Goal: Task Accomplishment & Management: Complete application form

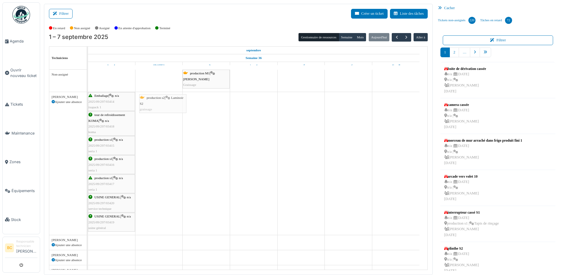
drag, startPoint x: 103, startPoint y: 80, endPoint x: 154, endPoint y: 104, distance: 56.9
drag, startPoint x: 116, startPoint y: 78, endPoint x: 164, endPoint y: 102, distance: 53.7
click at [114, 81] on div "production s2 | Laminoir S2 [GEOGRAPHIC_DATA]" at bounding box center [112, 79] width 46 height 17
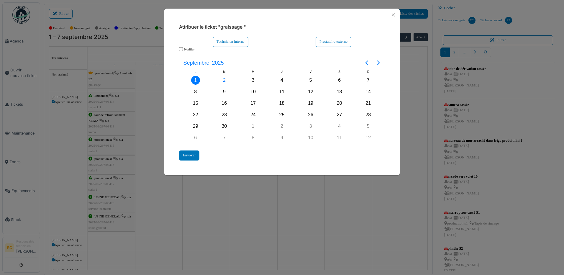
click at [152, 104] on div "Attribuer le ticket "graissage " Technicien interne Prestataire externe *******…" at bounding box center [282, 137] width 564 height 275
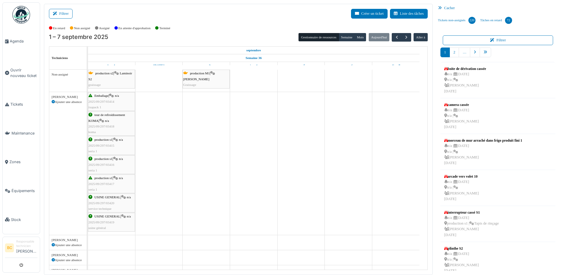
click at [98, 72] on span "production s2" at bounding box center [104, 73] width 18 height 4
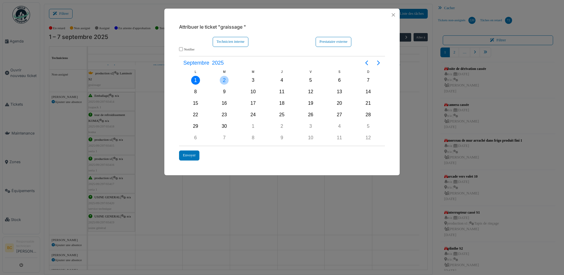
click at [223, 80] on div "2" at bounding box center [224, 80] width 9 height 9
click at [185, 153] on div "Envoyer" at bounding box center [189, 156] width 20 height 10
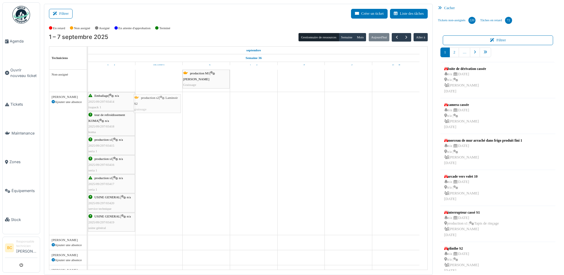
drag, startPoint x: 119, startPoint y: 81, endPoint x: 165, endPoint y: 105, distance: 51.9
click at [109, 73] on span "production s2" at bounding box center [104, 73] width 18 height 4
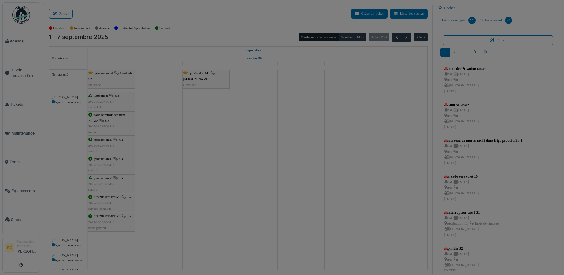
click at [109, 73] on body "Agenda Ouvrir nouveau ticket Tickets Maintenance Zones Équipements Stock BC Res…" at bounding box center [282, 137] width 564 height 275
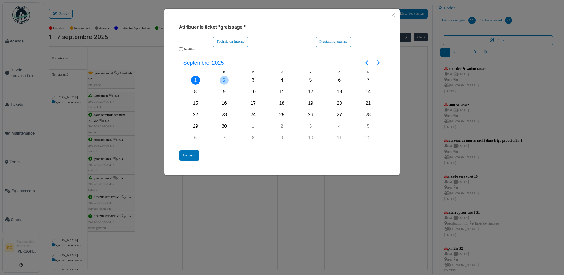
click at [224, 81] on div "2" at bounding box center [224, 80] width 9 height 9
click at [231, 41] on div "Technicien interne" at bounding box center [231, 42] width 36 height 10
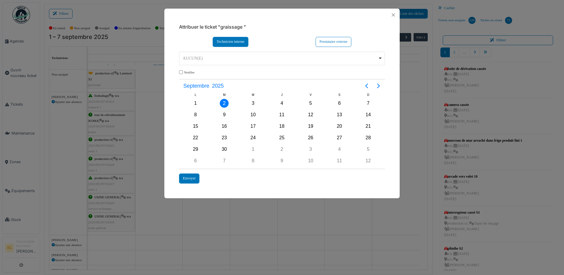
click at [380, 58] on div "AUCUN(E) Remove item" at bounding box center [282, 58] width 201 height 9
click at [380, 57] on div "Brahim Chelouf Remove item" at bounding box center [282, 58] width 201 height 9
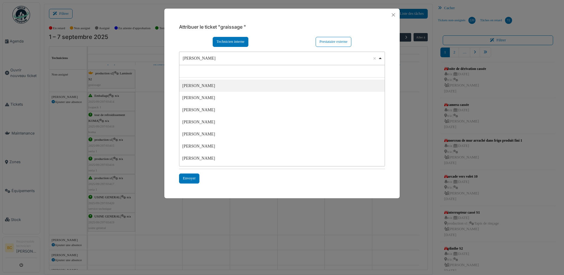
scroll to position [118, 0]
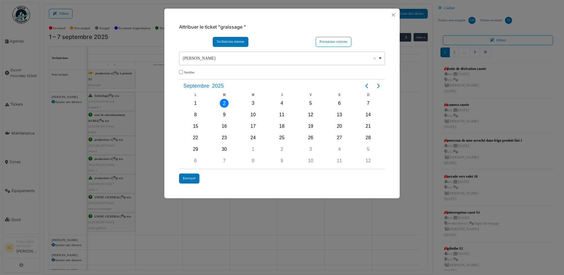
click at [379, 57] on div "Nouha Conte Remove item" at bounding box center [282, 58] width 201 height 9
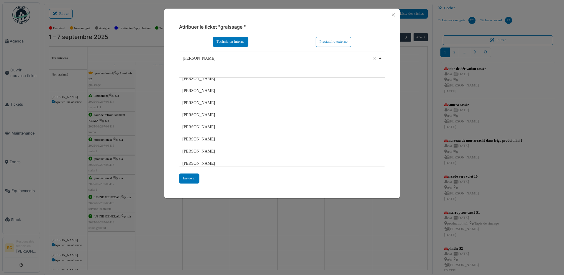
scroll to position [0, 0]
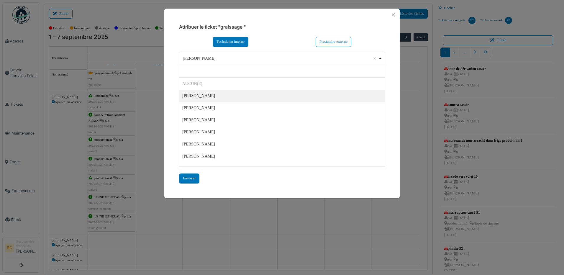
select select "****"
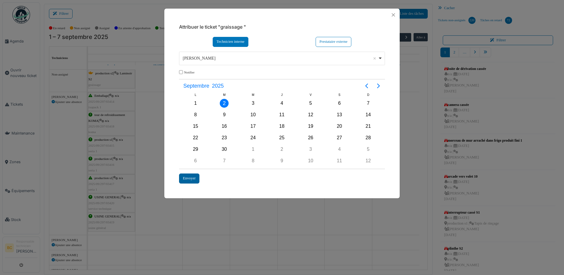
click at [193, 179] on div "Envoyer" at bounding box center [189, 179] width 20 height 10
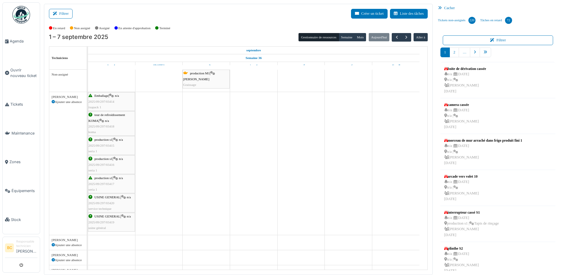
click at [202, 81] on span "Laminoir mondini" at bounding box center [196, 79] width 26 height 4
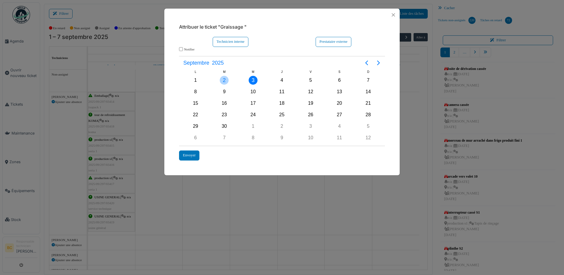
click at [225, 81] on div "2" at bounding box center [224, 80] width 9 height 9
click at [188, 154] on div "Envoyer" at bounding box center [189, 156] width 20 height 10
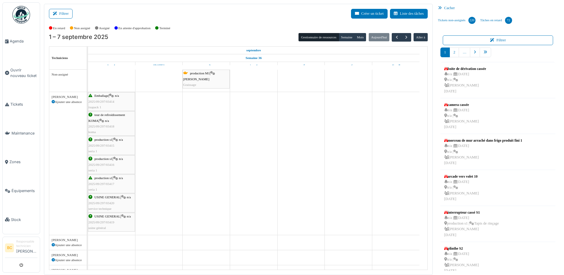
click at [197, 76] on div "production M1 | Laminoir mondini Graissage" at bounding box center [206, 79] width 46 height 17
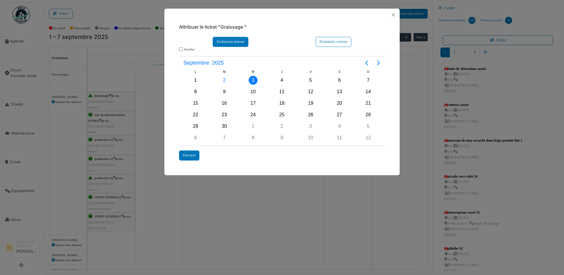
click at [229, 42] on div "Technicien interne" at bounding box center [231, 42] width 36 height 10
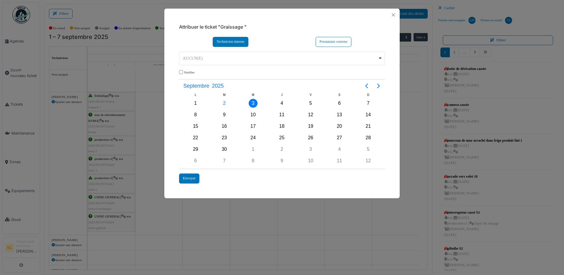
click at [202, 55] on div "AUCUN(E) Remove item" at bounding box center [282, 58] width 201 height 9
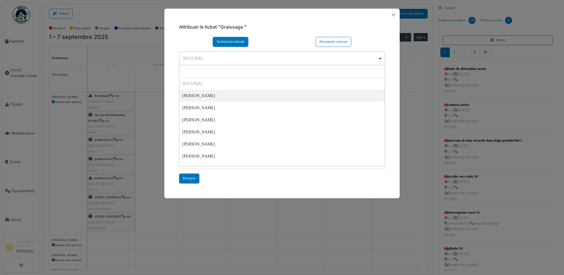
select select "****"
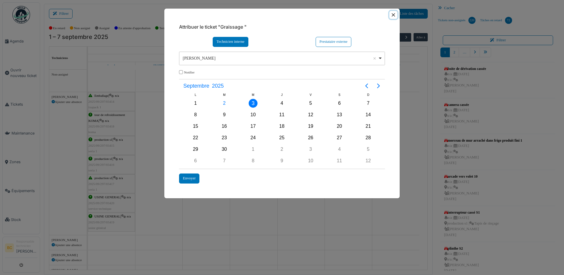
click at [395, 13] on button "Close" at bounding box center [394, 15] width 8 height 8
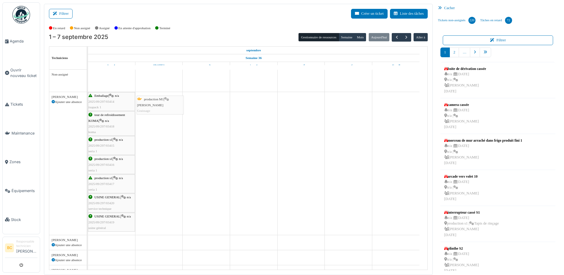
drag, startPoint x: 198, startPoint y: 73, endPoint x: 152, endPoint y: 99, distance: 52.9
drag, startPoint x: 208, startPoint y: 80, endPoint x: 159, endPoint y: 104, distance: 54.9
click at [209, 80] on div "production M1 | Laminoir mondini Graissage" at bounding box center [206, 79] width 46 height 17
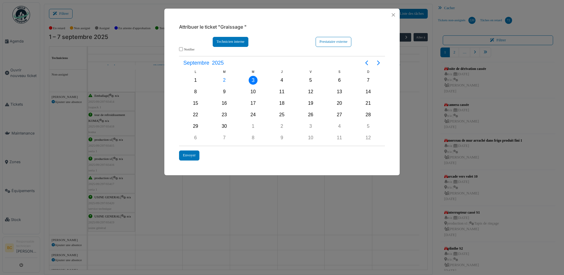
click at [232, 44] on div "Technicien interne" at bounding box center [231, 42] width 36 height 10
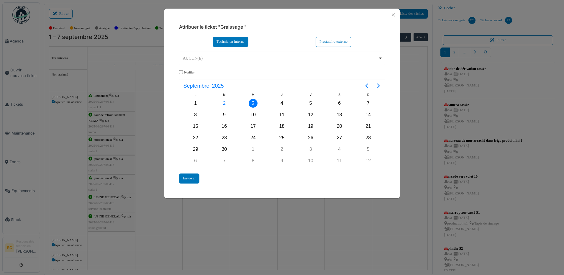
click at [381, 56] on div "AUCUN(E) Remove item" at bounding box center [282, 58] width 201 height 9
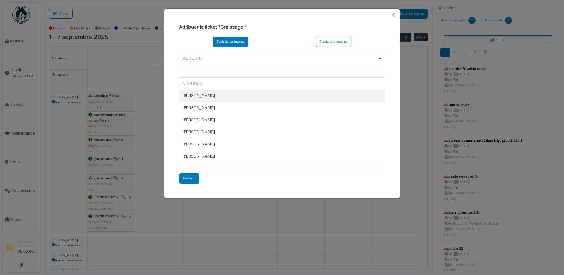
select select "****"
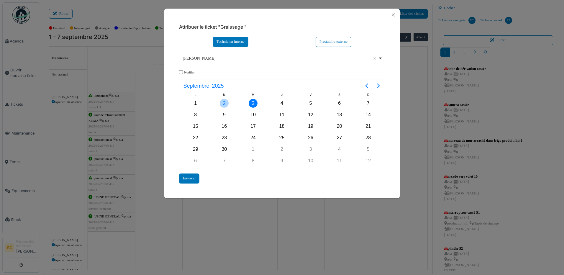
click at [223, 105] on div "2" at bounding box center [224, 103] width 9 height 9
click at [192, 180] on div "Envoyer" at bounding box center [189, 179] width 20 height 10
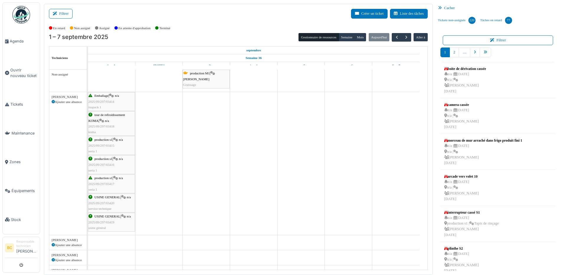
click at [202, 78] on span "[PERSON_NAME]" at bounding box center [196, 79] width 26 height 4
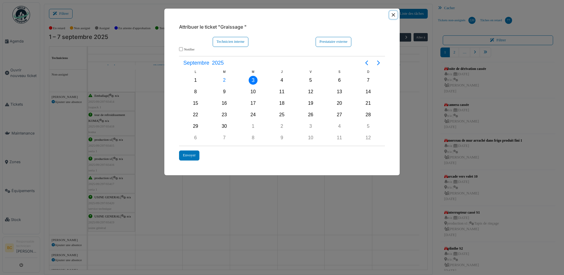
click at [393, 15] on button "Close" at bounding box center [394, 15] width 8 height 8
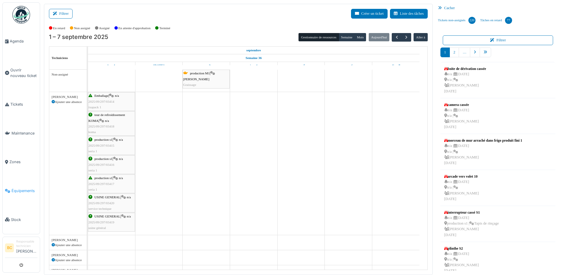
click at [33, 188] on span "Équipements" at bounding box center [25, 191] width 26 height 6
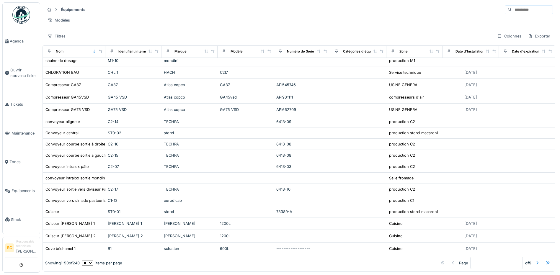
scroll to position [207, 0]
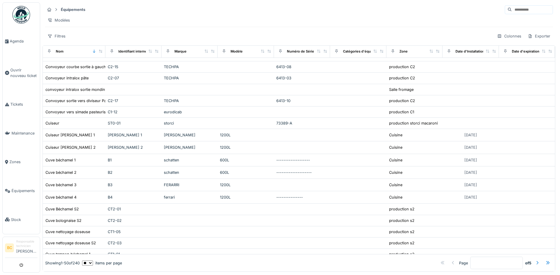
click at [512, 9] on input at bounding box center [532, 10] width 41 height 8
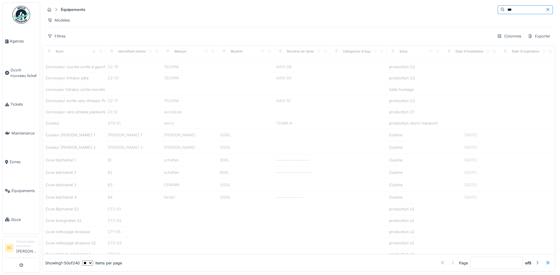
scroll to position [0, 0]
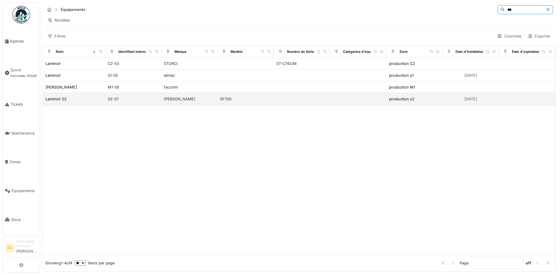
type input "***"
click at [97, 105] on td "Laminoir S2" at bounding box center [74, 99] width 63 height 12
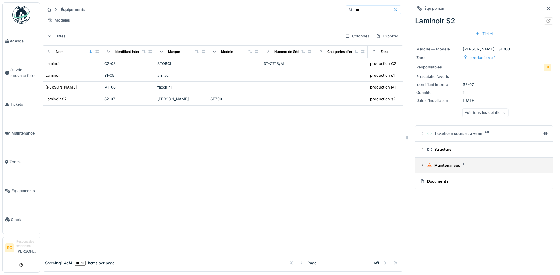
click at [442, 164] on div "Maintenances 1" at bounding box center [486, 166] width 118 height 6
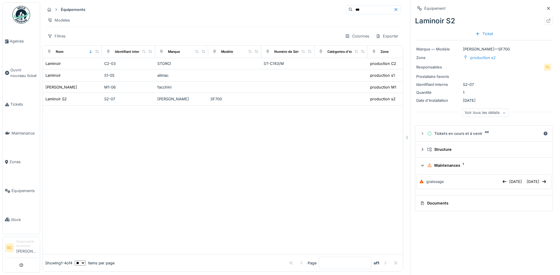
click at [437, 166] on div "Maintenances 1" at bounding box center [486, 166] width 118 height 6
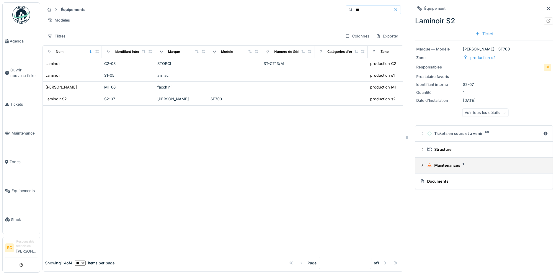
click at [437, 166] on div "Maintenances 1" at bounding box center [486, 166] width 118 height 6
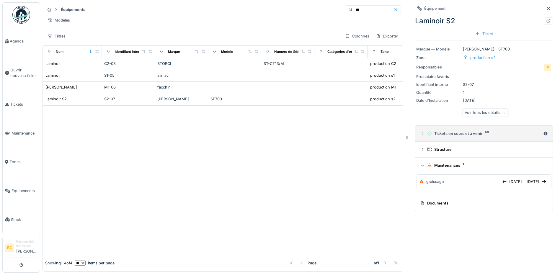
click at [456, 132] on div "Tickets en cours et à venir 40" at bounding box center [484, 134] width 114 height 6
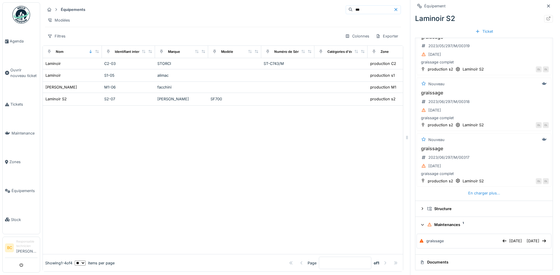
scroll to position [4, 0]
click at [444, 222] on div "Maintenances 1" at bounding box center [486, 225] width 118 height 6
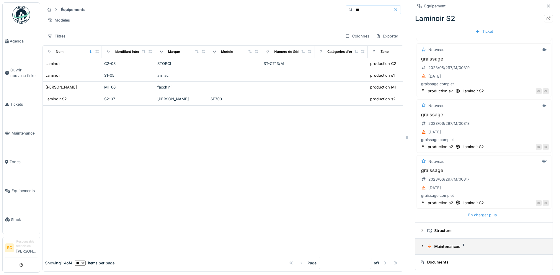
scroll to position [209, 0]
click at [20, 39] on span "Agenda" at bounding box center [24, 41] width 28 height 6
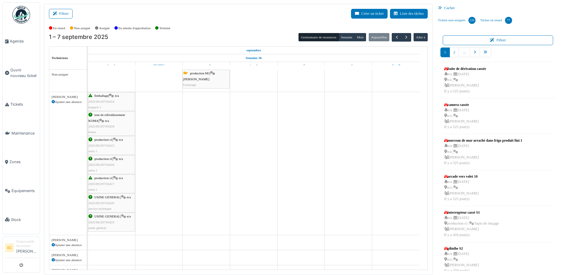
drag, startPoint x: 106, startPoint y: 77, endPoint x: 152, endPoint y: 106, distance: 54.7
drag, startPoint x: 204, startPoint y: 78, endPoint x: 155, endPoint y: 104, distance: 54.8
click at [205, 76] on div "production M1 | Laminoir mondini Graissage" at bounding box center [206, 79] width 46 height 17
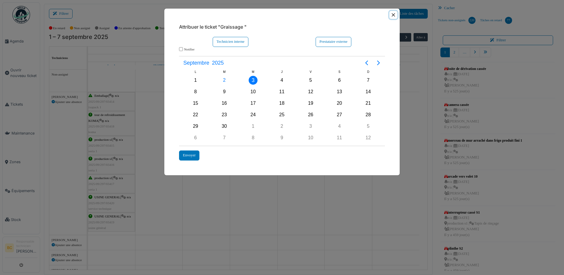
click at [394, 14] on button "Close" at bounding box center [394, 15] width 8 height 8
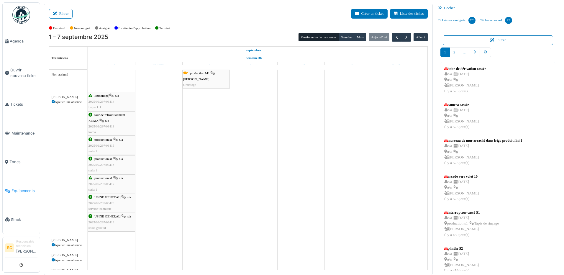
click at [30, 188] on span "Équipements" at bounding box center [25, 191] width 26 height 6
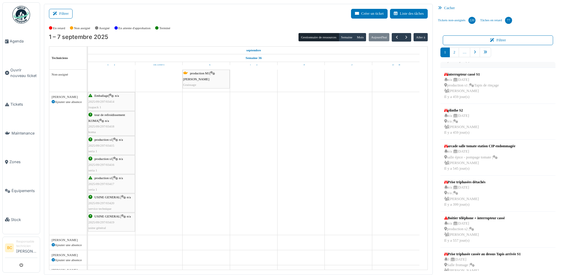
scroll to position [151, 0]
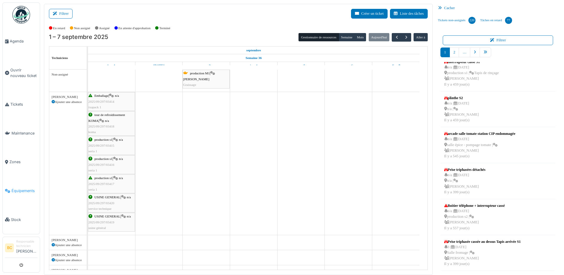
click at [18, 188] on span "Équipements" at bounding box center [25, 191] width 26 height 6
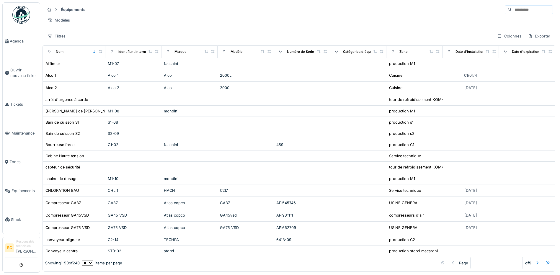
click at [512, 9] on input at bounding box center [532, 10] width 41 height 8
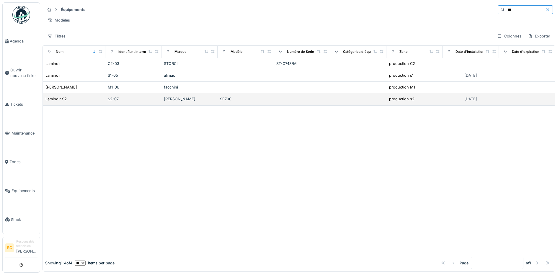
type input "***"
click at [131, 101] on div "S2-07" at bounding box center [133, 99] width 51 height 6
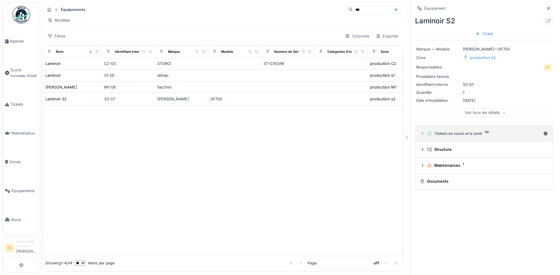
click at [441, 131] on div "Tickets en cours et à venir 40" at bounding box center [484, 134] width 114 height 6
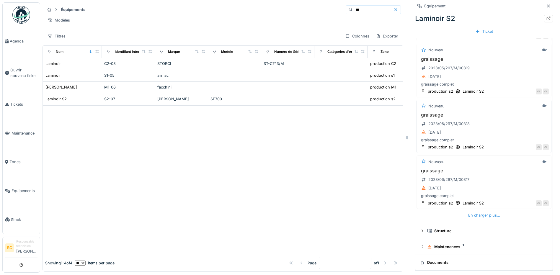
scroll to position [209, 0]
click at [485, 215] on div "En charger plus…" at bounding box center [484, 215] width 37 height 8
drag, startPoint x: 416, startPoint y: 195, endPoint x: 450, endPoint y: 194, distance: 34.0
click at [450, 194] on div "graissage complet" at bounding box center [484, 196] width 130 height 6
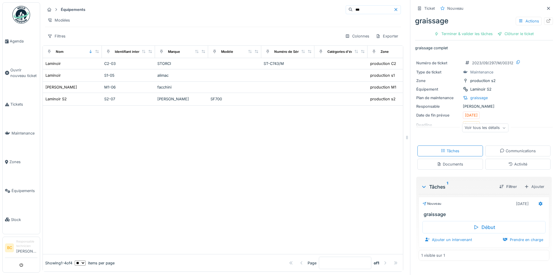
scroll to position [4, 0]
drag, startPoint x: 420, startPoint y: 211, endPoint x: 442, endPoint y: 210, distance: 22.8
click at [442, 212] on h3 "graissage" at bounding box center [485, 215] width 123 height 6
copy h3 "graissage"
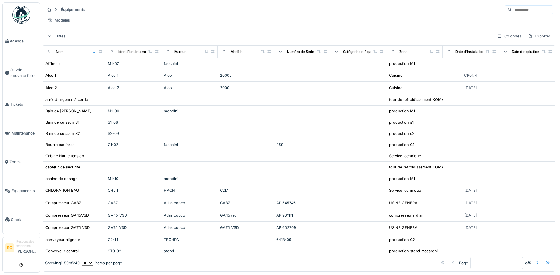
click at [512, 9] on input at bounding box center [532, 10] width 41 height 8
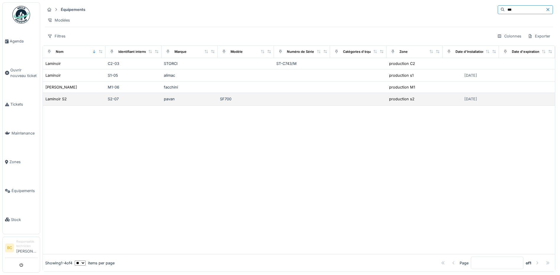
type input "***"
click at [129, 102] on div "S2-07" at bounding box center [133, 99] width 51 height 6
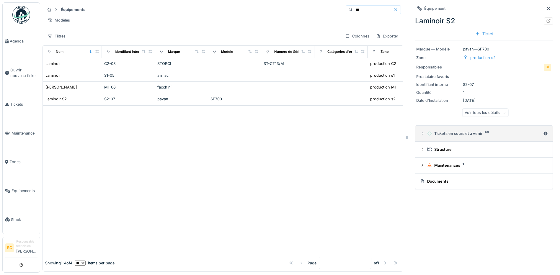
click at [464, 136] on div "Tickets en cours et à venir 40" at bounding box center [484, 134] width 114 height 6
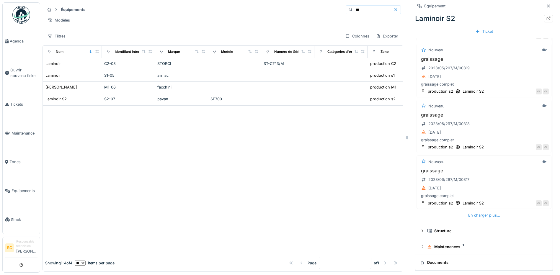
scroll to position [209, 0]
click at [487, 219] on div "Nouveau graissage 2023/05/297/M/00321 01/05/2023 graissage complet production s…" at bounding box center [483, 76] width 135 height 290
click at [481, 215] on div "En charger plus…" at bounding box center [484, 215] width 37 height 8
drag, startPoint x: 415, startPoint y: 139, endPoint x: 450, endPoint y: 140, distance: 34.5
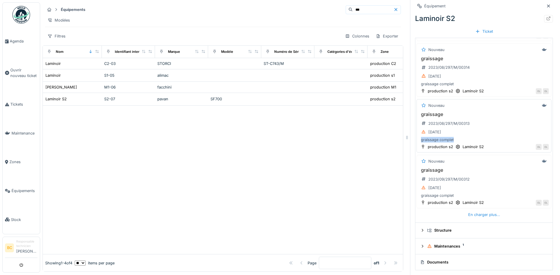
click at [450, 140] on div "graissage complet" at bounding box center [484, 140] width 130 height 6
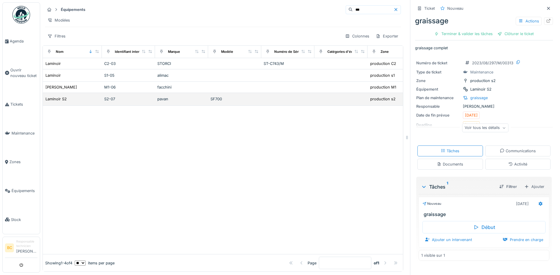
click at [139, 102] on div "S2-07" at bounding box center [128, 99] width 48 height 6
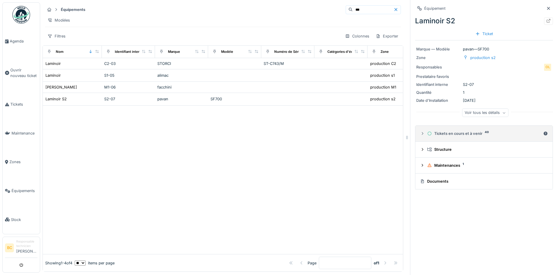
click at [438, 132] on div "Tickets en cours et à venir 40" at bounding box center [484, 134] width 114 height 6
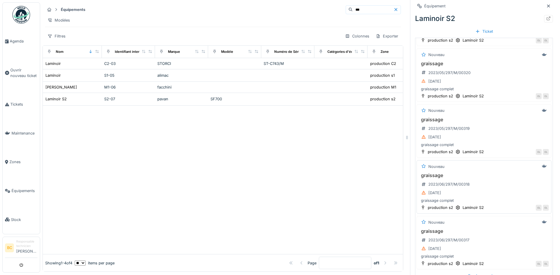
scroll to position [209, 0]
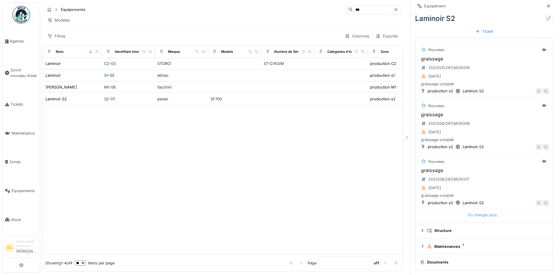
click at [480, 213] on div "En charger plus…" at bounding box center [484, 215] width 37 height 8
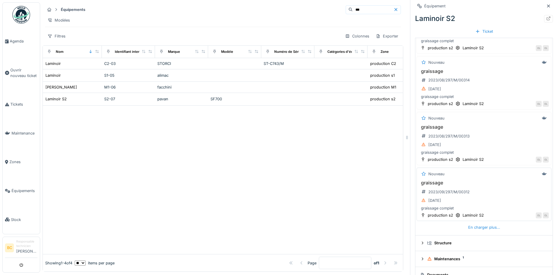
scroll to position [489, 0]
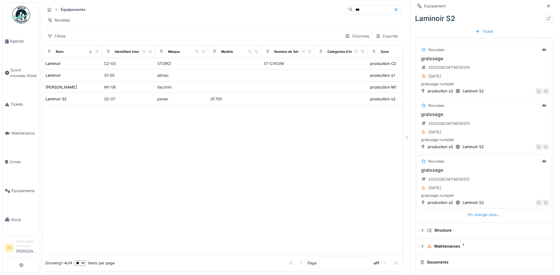
click at [429, 167] on h3 "graissage" at bounding box center [484, 170] width 130 height 6
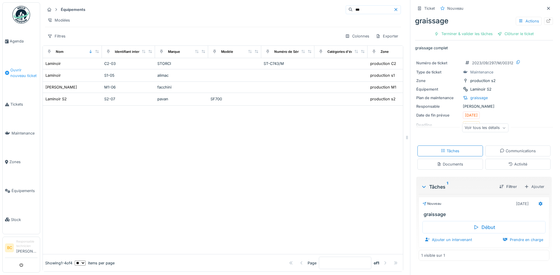
click at [21, 68] on span "Ouvrir nouveau ticket" at bounding box center [23, 72] width 27 height 11
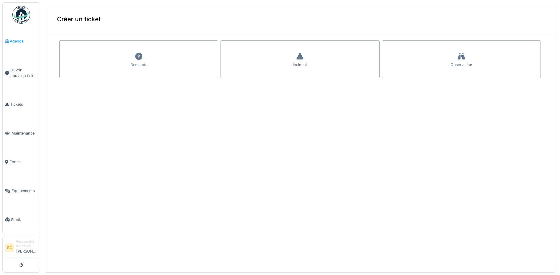
click at [15, 42] on span "Agenda" at bounding box center [24, 41] width 28 height 6
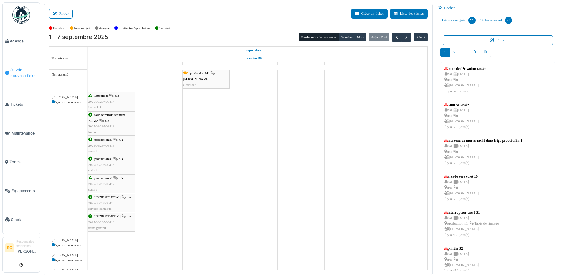
click at [17, 69] on span "Ouvrir nouveau ticket" at bounding box center [23, 72] width 27 height 11
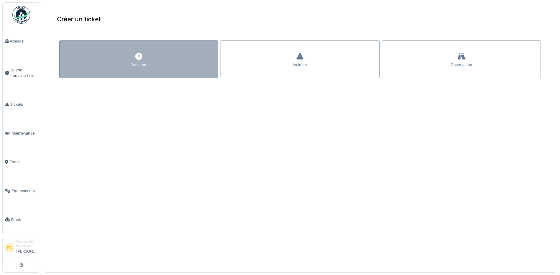
click at [106, 62] on div "Demande" at bounding box center [138, 59] width 159 height 38
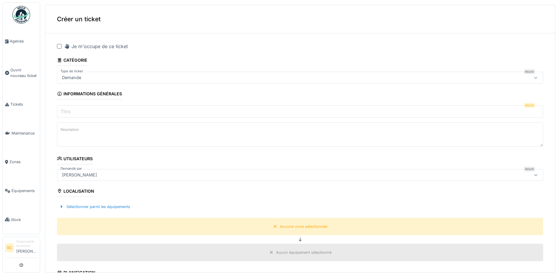
click at [59, 48] on div at bounding box center [59, 46] width 5 height 5
click at [71, 110] on label "Titre" at bounding box center [65, 111] width 12 height 7
click at [71, 110] on input "Titre" at bounding box center [300, 111] width 486 height 12
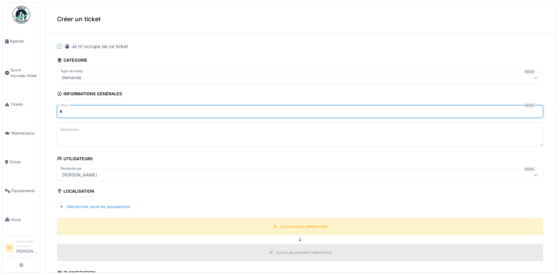
type input "*******"
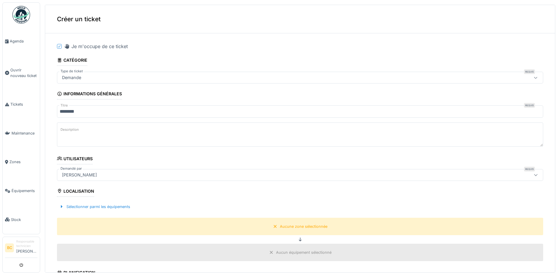
click at [70, 130] on label "Description" at bounding box center [69, 129] width 21 height 7
click at [70, 130] on textarea "Description" at bounding box center [300, 134] width 486 height 24
drag, startPoint x: 70, startPoint y: 130, endPoint x: 206, endPoint y: 144, distance: 137.4
click at [212, 144] on textarea "Description" at bounding box center [300, 134] width 486 height 24
paste textarea "*********"
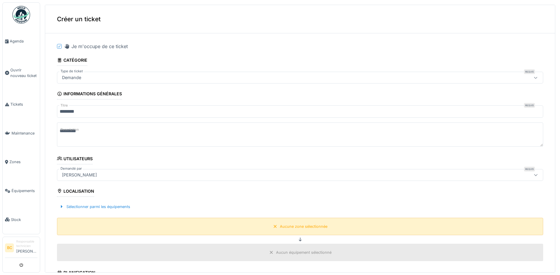
click at [284, 226] on div "Aucune zone sélectionnée" at bounding box center [304, 227] width 48 height 6
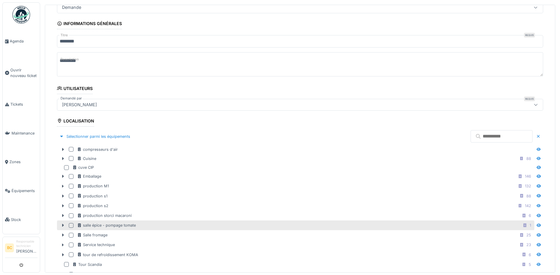
scroll to position [89, 0]
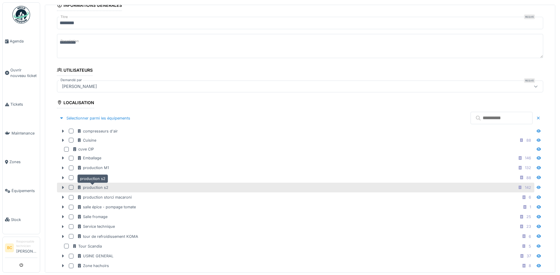
click at [98, 186] on div "production s2" at bounding box center [92, 188] width 31 height 6
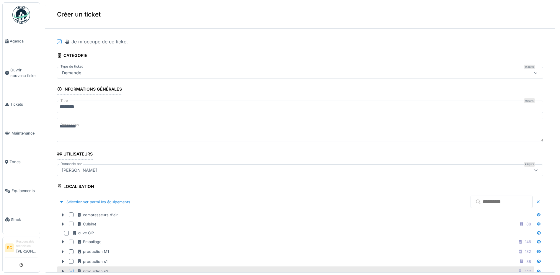
scroll to position [0, 0]
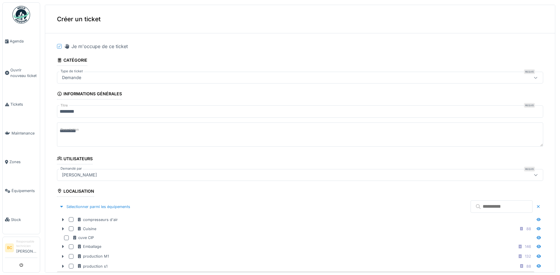
click at [88, 131] on textarea "*********" at bounding box center [300, 134] width 486 height 24
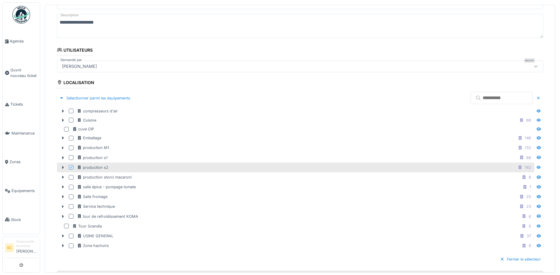
scroll to position [50, 0]
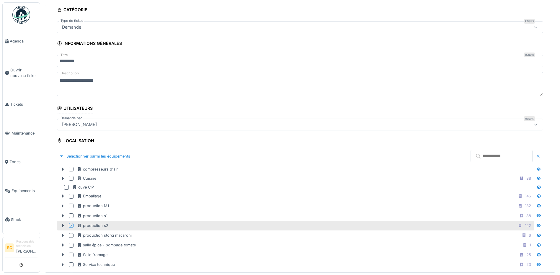
drag, startPoint x: 102, startPoint y: 79, endPoint x: 79, endPoint y: 85, distance: 23.0
click at [58, 78] on textarea "**********" at bounding box center [300, 84] width 486 height 24
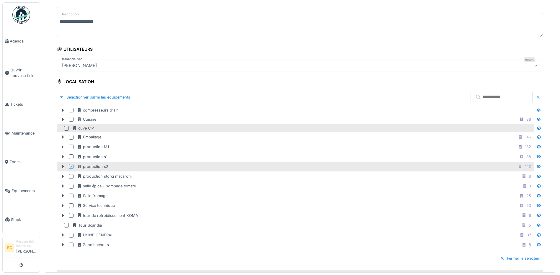
type textarea "**********"
click at [197, 132] on div "cuve CIP" at bounding box center [295, 128] width 477 height 8
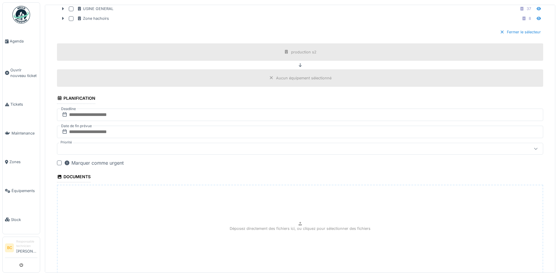
scroll to position [375, 0]
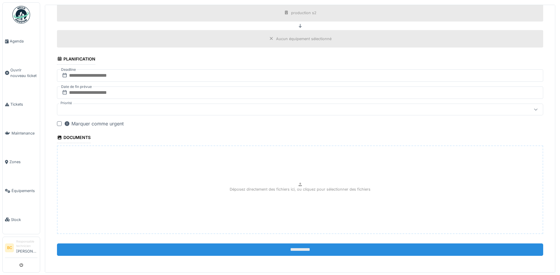
click at [296, 247] on input "**********" at bounding box center [300, 250] width 486 height 12
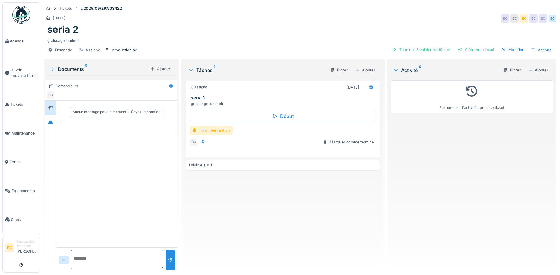
click at [206, 130] on div "fin d'intervention" at bounding box center [211, 130] width 43 height 9
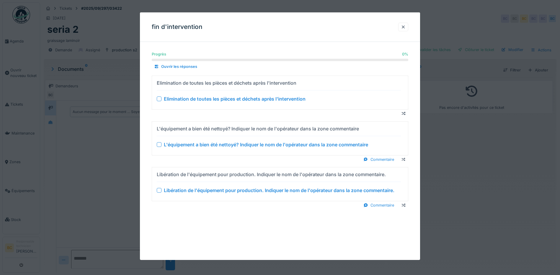
click at [205, 99] on div "Elimination de toutes les pièces et déchets après l'intervention" at bounding box center [235, 98] width 142 height 7
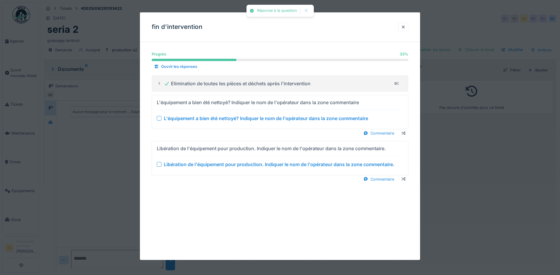
click at [213, 119] on div "L'équipement a bien été nettoyé? Indiquer le nom de l'opérateur dans la zone co…" at bounding box center [266, 118] width 204 height 7
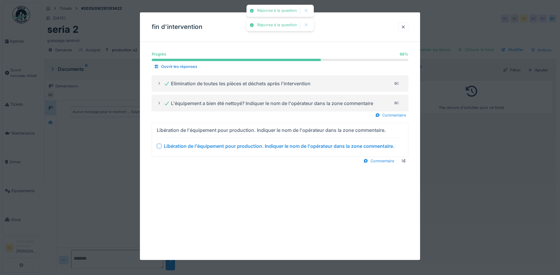
click at [227, 148] on div "Libération de l'équipement pour production. Indiquer le nom de l'opérateur dans…" at bounding box center [279, 146] width 231 height 7
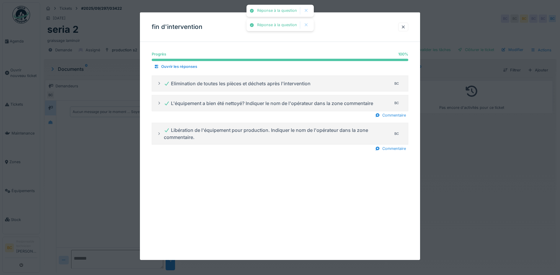
click at [484, 159] on div at bounding box center [280, 137] width 560 height 275
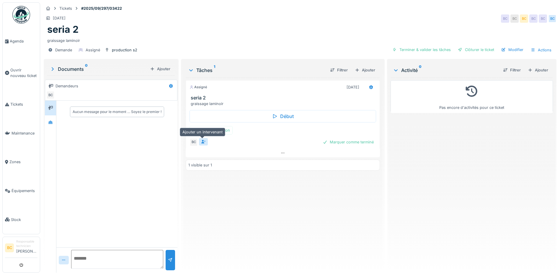
click at [204, 142] on icon at bounding box center [203, 142] width 5 height 4
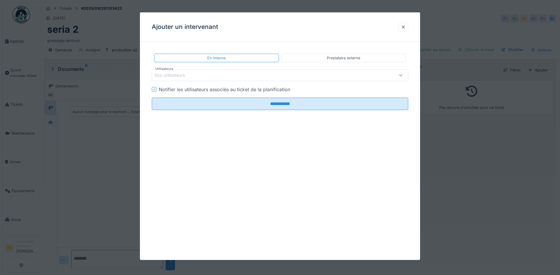
click at [403, 77] on icon at bounding box center [400, 75] width 5 height 4
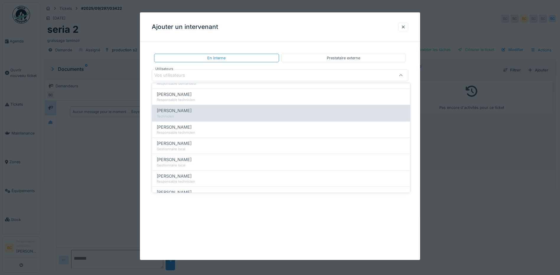
scroll to position [236, 0]
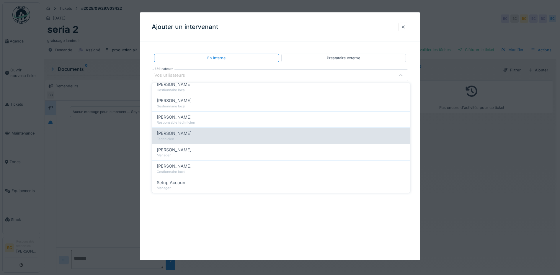
click at [186, 133] on div "Nouha Conte" at bounding box center [281, 133] width 249 height 6
type input "*****"
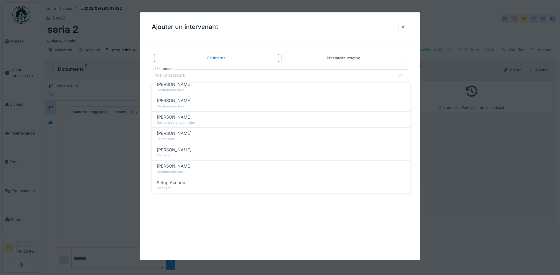
scroll to position [0, 0]
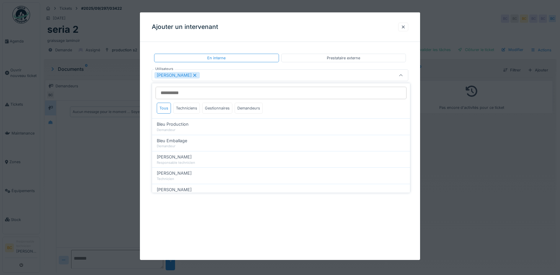
click at [403, 75] on icon at bounding box center [400, 75] width 5 height 4
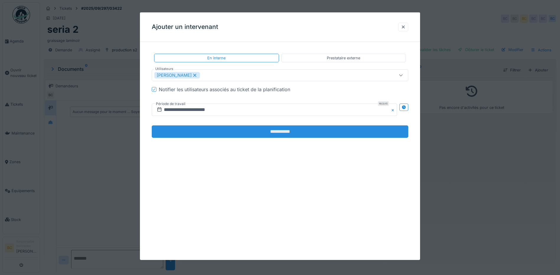
click at [290, 133] on input "**********" at bounding box center [280, 131] width 257 height 12
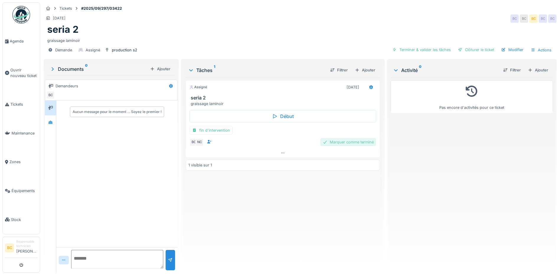
click at [347, 143] on div "Marquer comme terminé" at bounding box center [348, 142] width 56 height 8
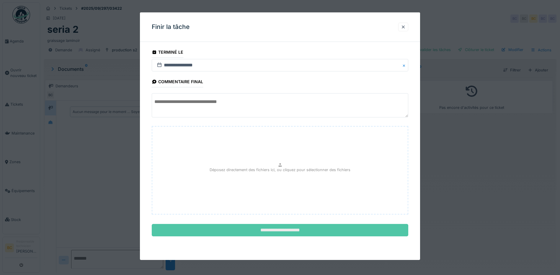
click at [279, 230] on input "**********" at bounding box center [280, 230] width 257 height 12
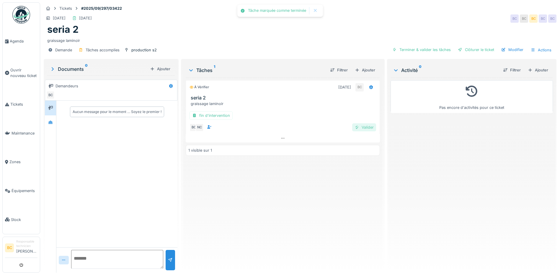
click at [364, 126] on div "Valider" at bounding box center [364, 127] width 24 height 8
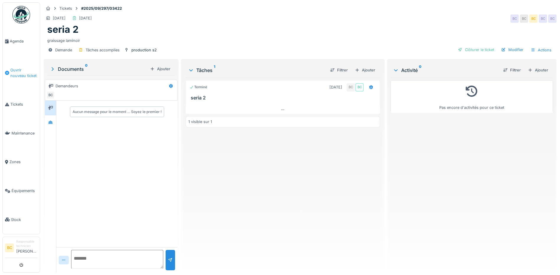
click at [17, 68] on span "Ouvrir nouveau ticket" at bounding box center [23, 72] width 27 height 11
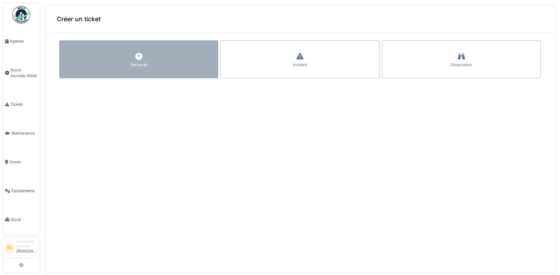
click at [98, 53] on div "Demande" at bounding box center [138, 59] width 159 height 38
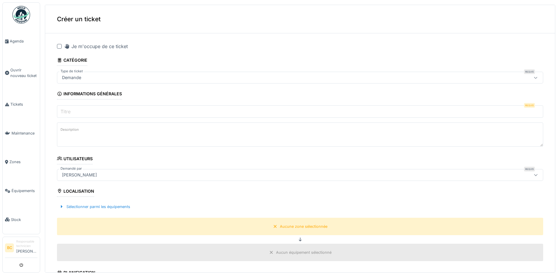
click at [58, 45] on div at bounding box center [59, 46] width 5 height 5
click at [69, 109] on label "Titre" at bounding box center [65, 111] width 12 height 7
click at [69, 109] on input "Titre" at bounding box center [300, 111] width 486 height 12
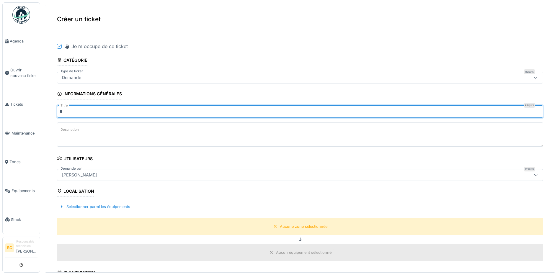
type input "*******"
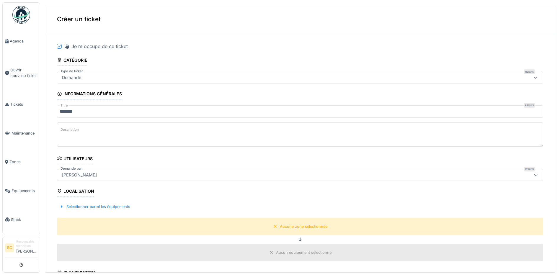
click at [66, 136] on textarea "Description" at bounding box center [300, 134] width 486 height 24
paste textarea "**********"
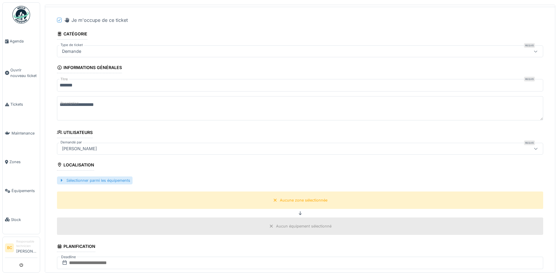
scroll to position [59, 0]
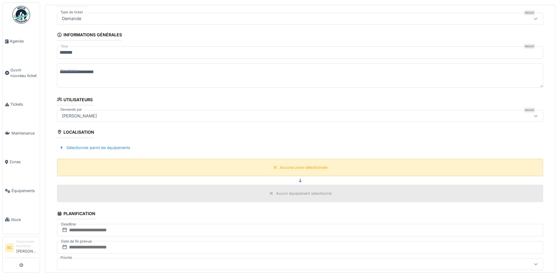
type textarea "**********"
click at [295, 167] on div "Aucune zone sélectionnée" at bounding box center [304, 168] width 48 height 6
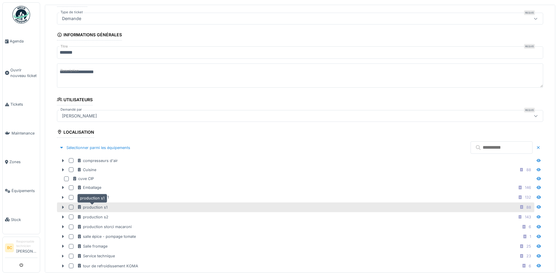
click at [105, 208] on div "production s1" at bounding box center [92, 208] width 30 height 6
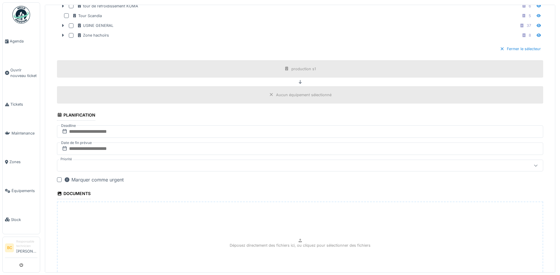
scroll to position [375, 0]
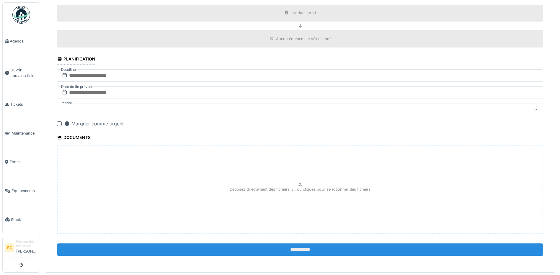
click at [289, 248] on input "**********" at bounding box center [300, 250] width 486 height 12
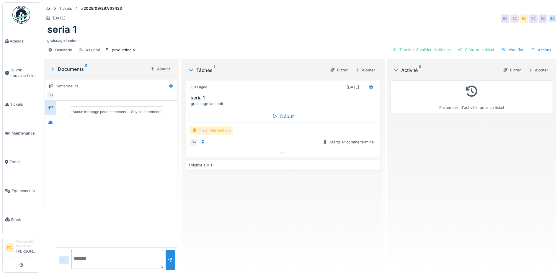
click at [208, 128] on div "fin d'intervention" at bounding box center [211, 130] width 43 height 9
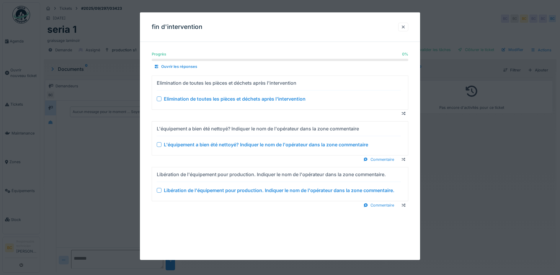
click at [217, 98] on div "Elimination de toutes les pièces et déchets après l'intervention" at bounding box center [235, 98] width 142 height 7
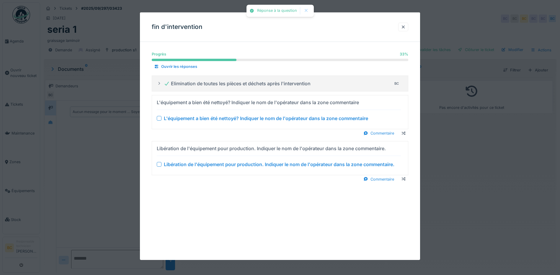
click at [225, 118] on div "L'équipement a bien été nettoyé? Indiquer le nom de l'opérateur dans la zone co…" at bounding box center [266, 118] width 204 height 7
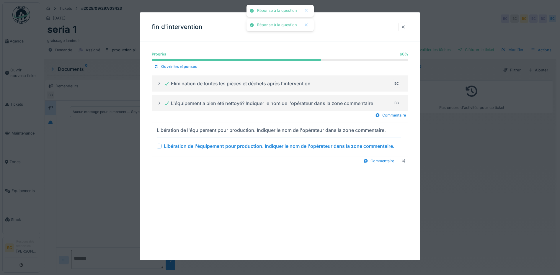
click at [254, 144] on div "Libération de l'équipement pour production. Indiquer le nom de l'opérateur dans…" at bounding box center [279, 146] width 231 height 7
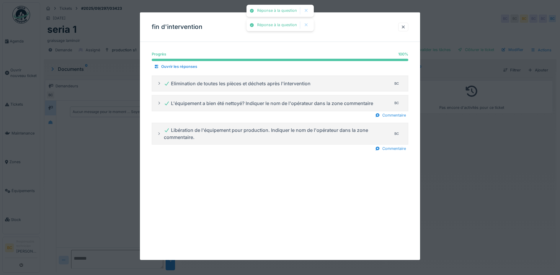
click at [440, 150] on div at bounding box center [280, 137] width 560 height 275
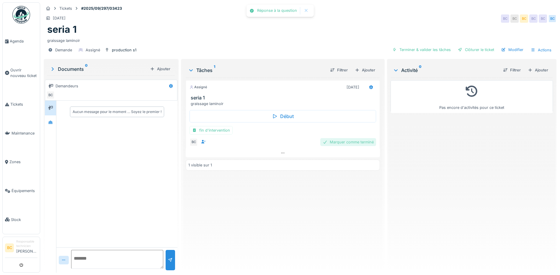
click at [342, 143] on div "Marquer comme terminé" at bounding box center [348, 142] width 56 height 8
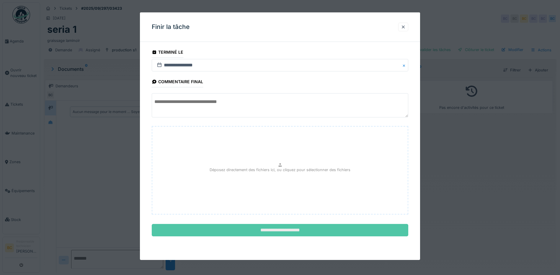
click at [291, 231] on input "**********" at bounding box center [280, 230] width 257 height 12
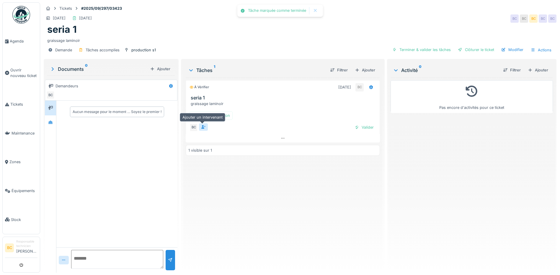
click at [202, 127] on icon at bounding box center [203, 127] width 5 height 4
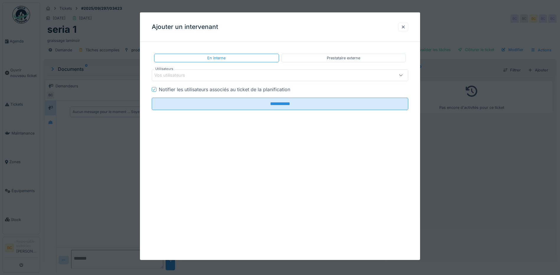
click at [406, 74] on div at bounding box center [401, 75] width 14 height 11
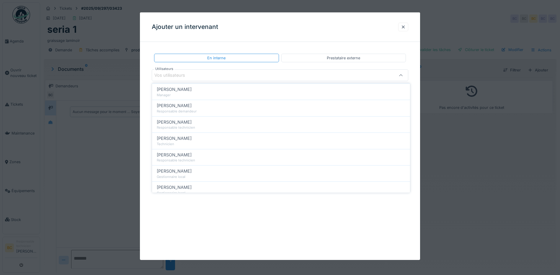
scroll to position [236, 0]
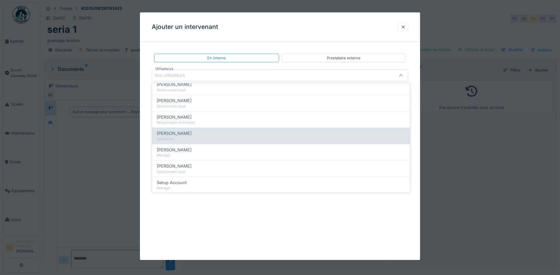
click at [198, 135] on div "[PERSON_NAME]" at bounding box center [281, 133] width 249 height 6
type input "*****"
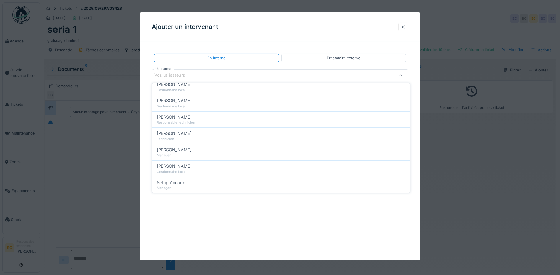
scroll to position [0, 0]
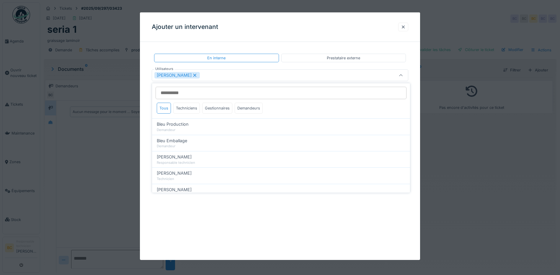
click at [474, 135] on div at bounding box center [280, 137] width 560 height 275
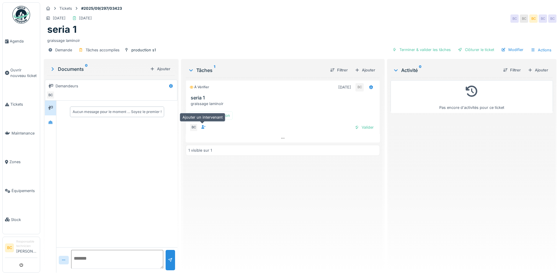
drag, startPoint x: 201, startPoint y: 127, endPoint x: 223, endPoint y: 131, distance: 22.5
click at [201, 127] on icon at bounding box center [203, 127] width 5 height 4
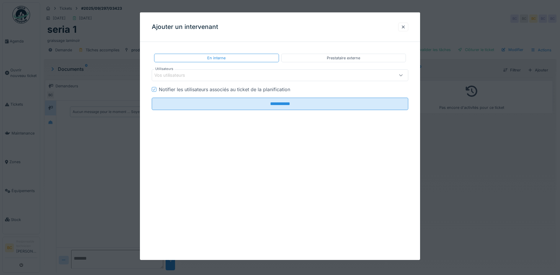
click at [401, 74] on icon at bounding box center [400, 75] width 5 height 4
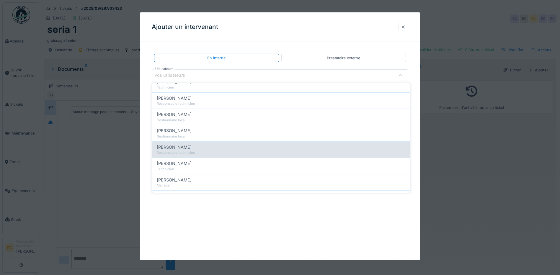
scroll to position [207, 0]
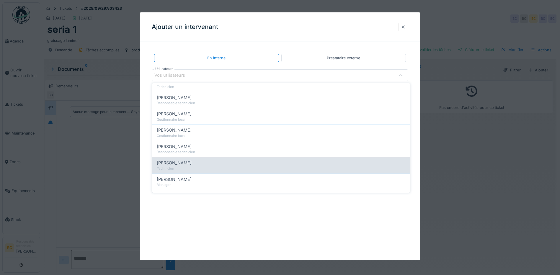
click at [205, 165] on div "[PERSON_NAME]" at bounding box center [281, 163] width 249 height 6
type input "*****"
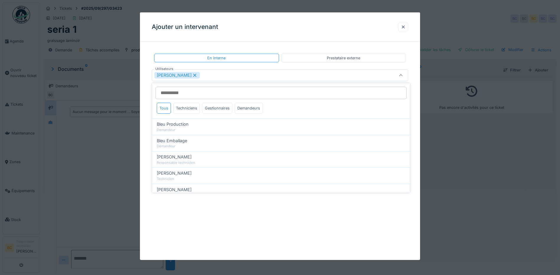
click at [401, 74] on icon at bounding box center [400, 75] width 5 height 4
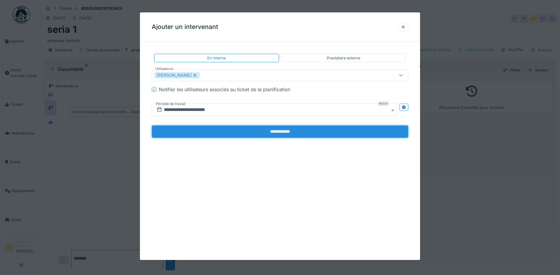
click at [287, 134] on input "**********" at bounding box center [280, 131] width 257 height 12
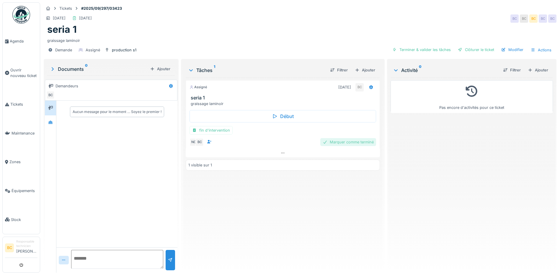
click at [362, 144] on div "Marquer comme terminé" at bounding box center [348, 142] width 56 height 8
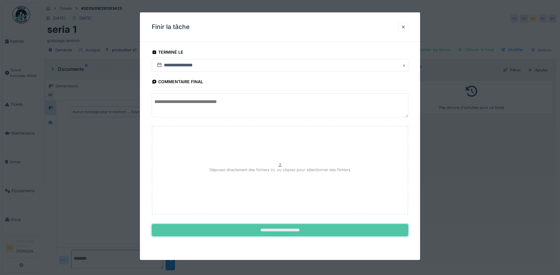
click at [300, 229] on input "**********" at bounding box center [280, 230] width 257 height 12
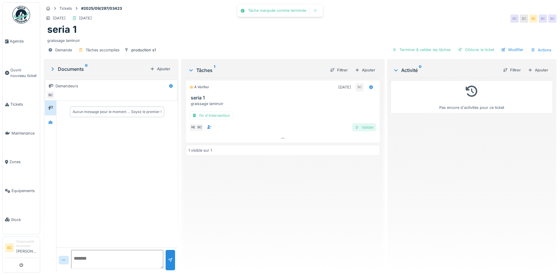
click at [360, 129] on div "Valider" at bounding box center [364, 127] width 24 height 8
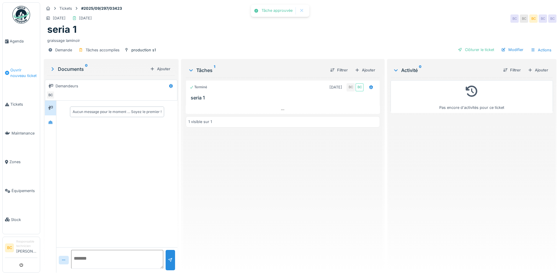
click at [25, 69] on span "Ouvrir nouveau ticket" at bounding box center [23, 72] width 27 height 11
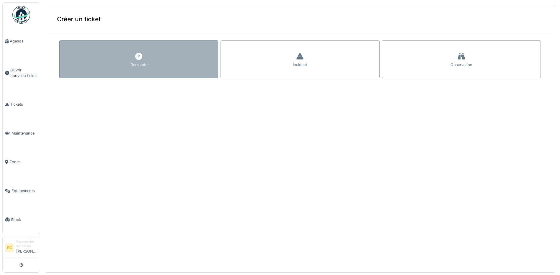
click at [93, 64] on div "Demande" at bounding box center [138, 59] width 159 height 38
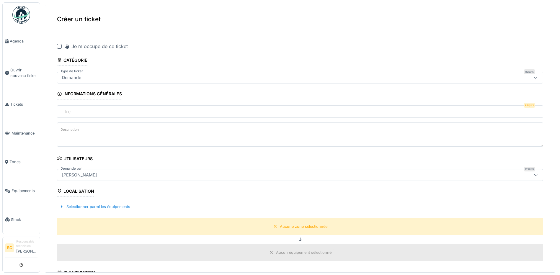
drag, startPoint x: 59, startPoint y: 47, endPoint x: 68, endPoint y: 89, distance: 43.1
click at [60, 47] on div at bounding box center [59, 46] width 5 height 5
click at [67, 111] on label "Titre" at bounding box center [65, 111] width 12 height 7
click at [67, 111] on input "Titre" at bounding box center [300, 111] width 486 height 12
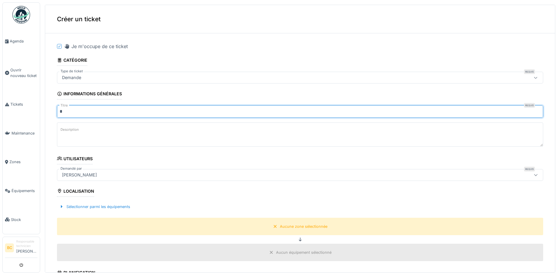
type input "*******"
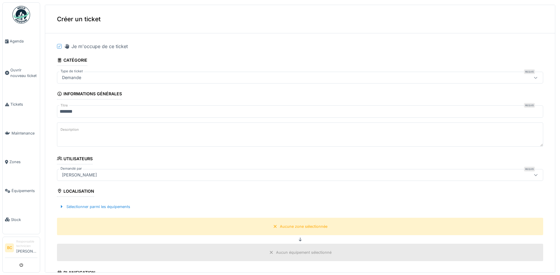
paste textarea "**********"
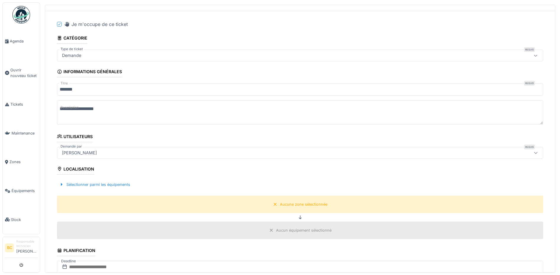
scroll to position [59, 0]
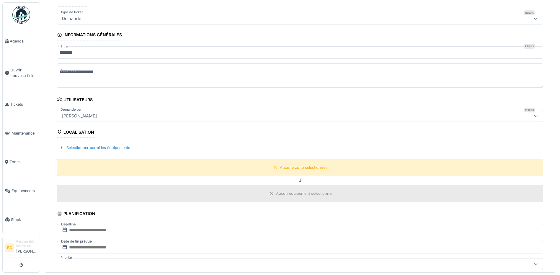
type textarea "**********"
click at [294, 166] on div "Aucune zone sélectionnée" at bounding box center [304, 168] width 48 height 6
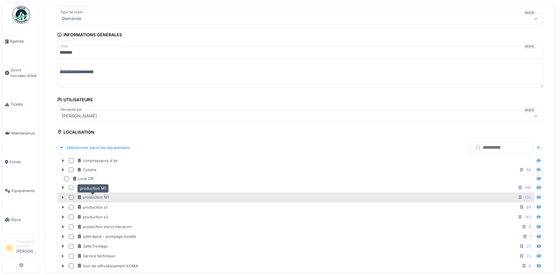
drag, startPoint x: 91, startPoint y: 197, endPoint x: 102, endPoint y: 196, distance: 11.0
click at [92, 197] on div "production M1" at bounding box center [93, 198] width 32 height 6
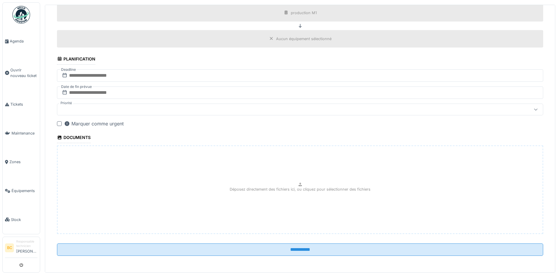
scroll to position [2, 0]
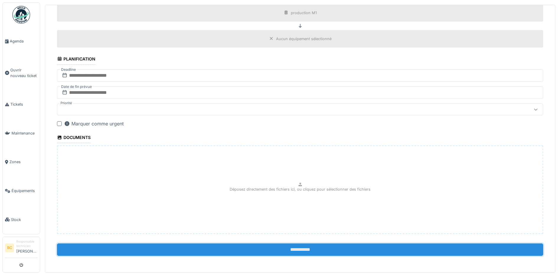
click at [293, 248] on input "**********" at bounding box center [300, 250] width 486 height 12
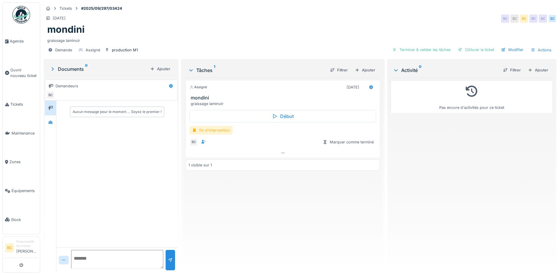
click at [221, 130] on div "fin d'intervention" at bounding box center [211, 130] width 43 height 9
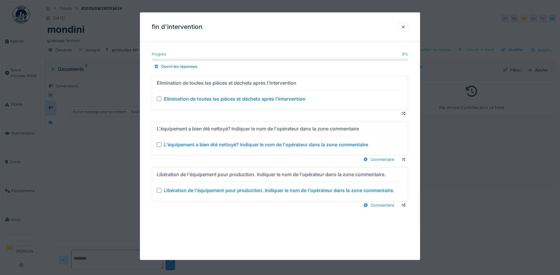
click at [224, 102] on div "Elimination de toutes les pièces et déchets après l'intervention" at bounding box center [235, 98] width 142 height 7
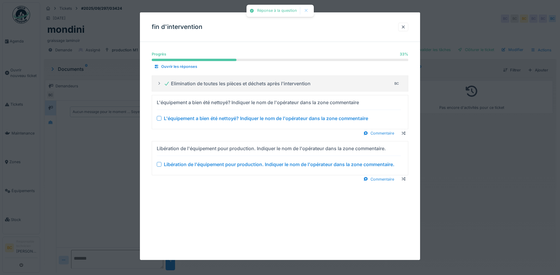
click at [233, 118] on div "L'équipement a bien été nettoyé? Indiquer le nom de l'opérateur dans la zone co…" at bounding box center [266, 118] width 204 height 7
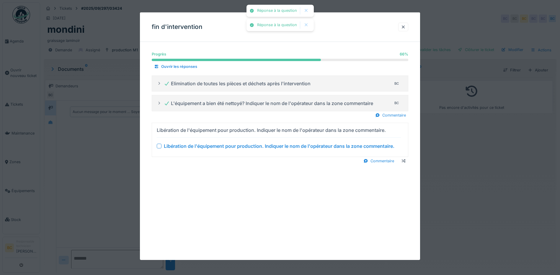
click at [241, 151] on div "Libération de l'équipement pour production. Indiquer le nom de l'opérateur dans…" at bounding box center [279, 139] width 244 height 29
click at [225, 151] on div "Libération de l'équipement pour production. Indiquer le nom de l'opérateur dans…" at bounding box center [279, 139] width 244 height 29
click at [226, 147] on div "Libération de l'équipement pour production. Indiquer le nom de l'opérateur dans…" at bounding box center [279, 146] width 231 height 7
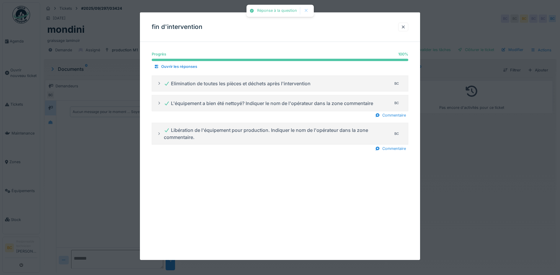
click at [456, 156] on div at bounding box center [280, 137] width 560 height 275
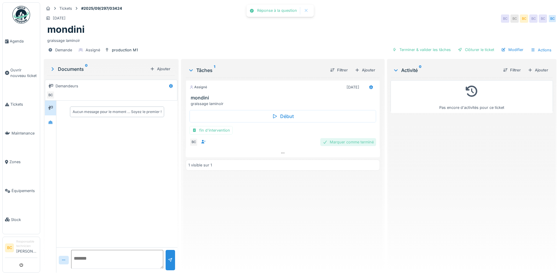
click at [349, 143] on div "Marquer comme terminé" at bounding box center [348, 142] width 56 height 8
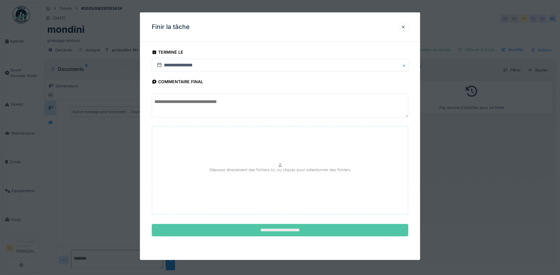
click at [287, 228] on input "**********" at bounding box center [280, 230] width 257 height 12
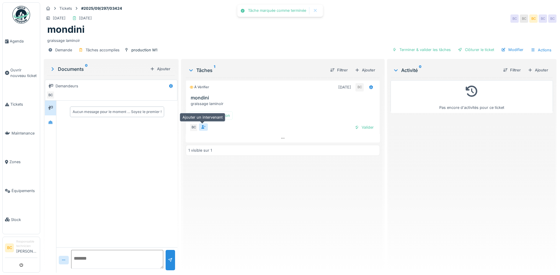
click at [203, 126] on icon at bounding box center [204, 127] width 4 height 4
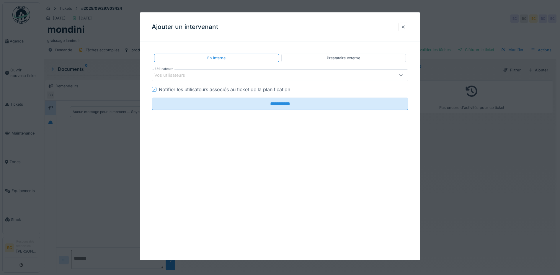
click at [401, 76] on icon at bounding box center [400, 75] width 5 height 4
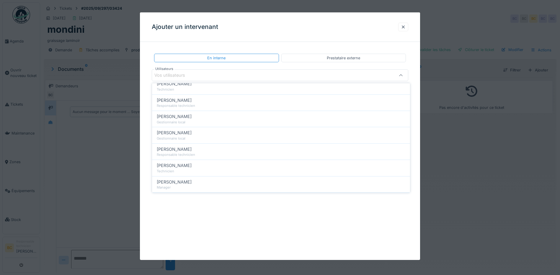
scroll to position [207, 0]
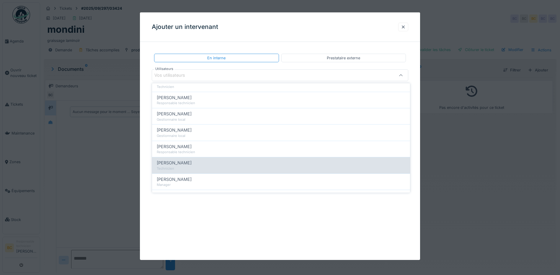
click at [201, 164] on div "[PERSON_NAME]" at bounding box center [281, 163] width 249 height 6
type input "*****"
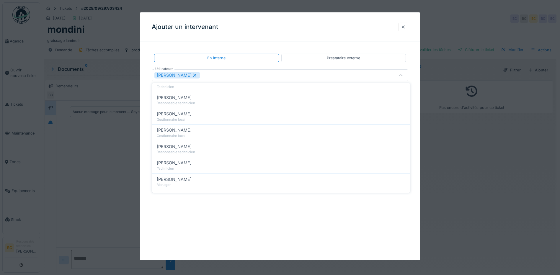
scroll to position [0, 0]
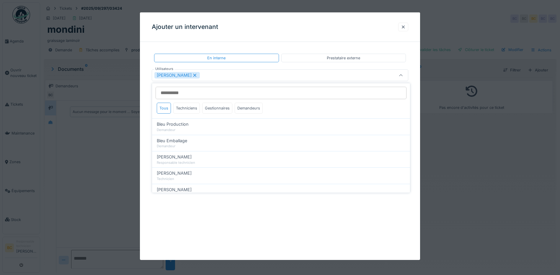
click at [402, 75] on icon at bounding box center [400, 75] width 3 height 2
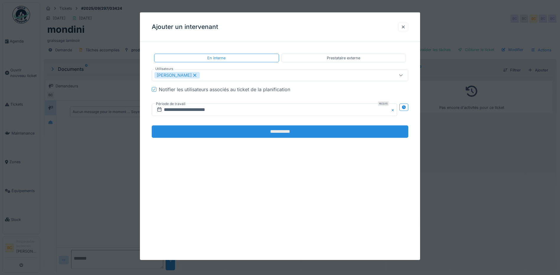
click at [294, 132] on input "**********" at bounding box center [280, 131] width 257 height 12
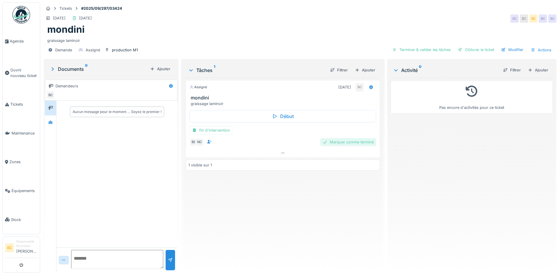
click at [345, 142] on div "Marquer comme terminé" at bounding box center [348, 142] width 56 height 8
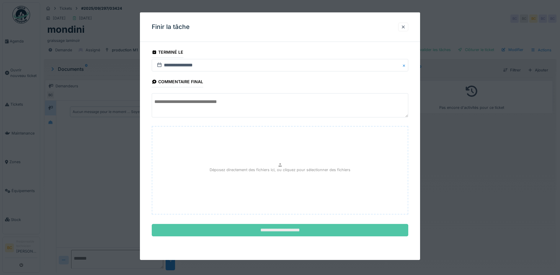
click at [295, 227] on input "**********" at bounding box center [280, 230] width 257 height 12
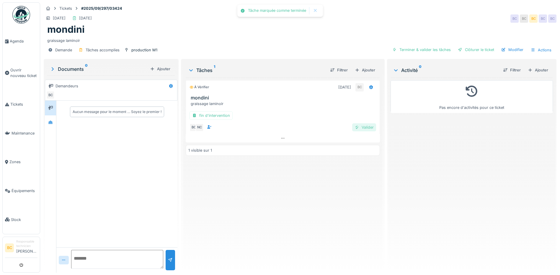
click at [369, 124] on div "Valider" at bounding box center [364, 127] width 24 height 8
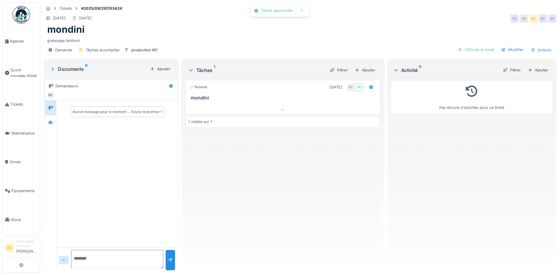
click at [422, 139] on div "Pas encore d'activités pour ce ticket" at bounding box center [472, 173] width 162 height 190
click at [16, 40] on span "Agenda" at bounding box center [24, 41] width 28 height 6
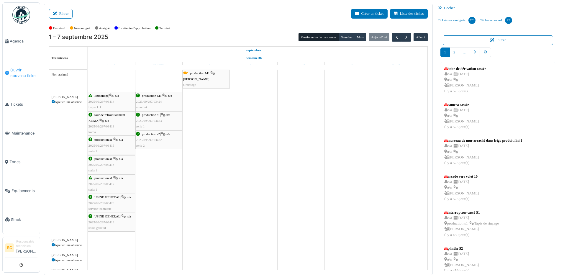
click at [17, 73] on span "Ouvrir nouveau ticket" at bounding box center [23, 72] width 27 height 11
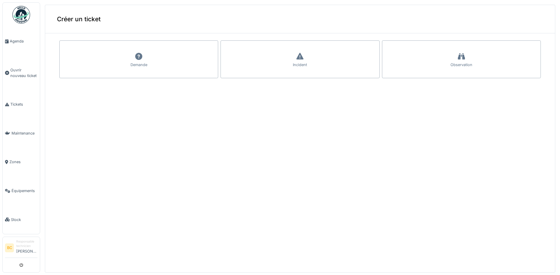
click at [141, 56] on div "Demande" at bounding box center [138, 59] width 159 height 38
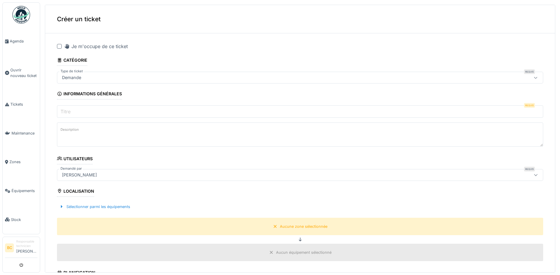
click at [59, 46] on div at bounding box center [59, 46] width 5 height 5
click at [75, 110] on input "Titre" at bounding box center [300, 111] width 486 height 12
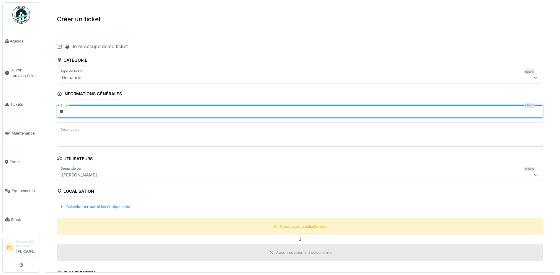
type input "*"
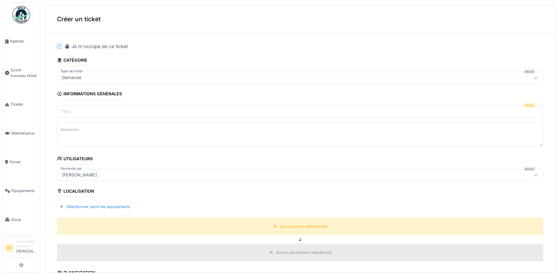
click at [65, 110] on label "Titre" at bounding box center [65, 111] width 12 height 7
click at [65, 110] on input "Titre" at bounding box center [300, 111] width 486 height 12
drag, startPoint x: 65, startPoint y: 110, endPoint x: 118, endPoint y: 97, distance: 55.1
click at [118, 97] on div "Informations générales" at bounding box center [89, 94] width 65 height 10
click at [71, 128] on label "Description" at bounding box center [69, 129] width 21 height 7
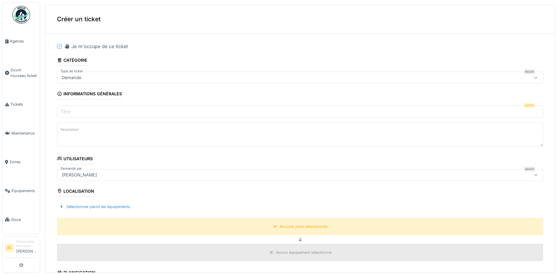
click at [71, 128] on textarea "Description" at bounding box center [300, 134] width 486 height 24
paste textarea "**********"
click at [101, 131] on textarea "**********" at bounding box center [300, 134] width 486 height 24
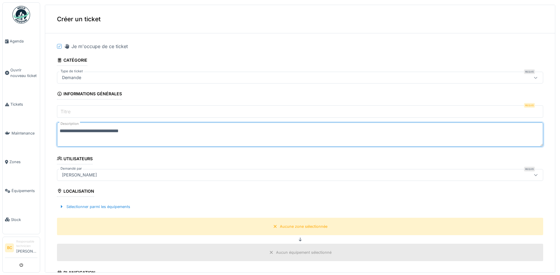
scroll to position [59, 0]
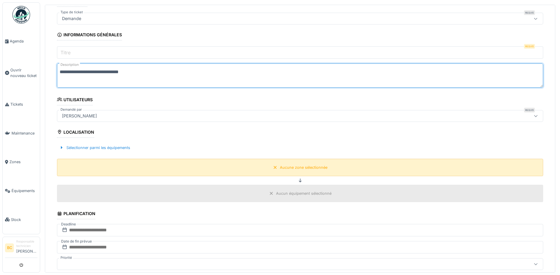
type textarea "**********"
click at [293, 169] on div "Aucune zone sélectionnée" at bounding box center [304, 168] width 48 height 6
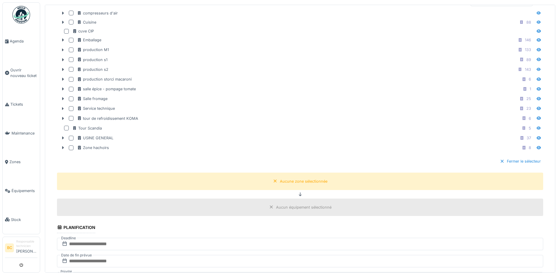
scroll to position [177, 0]
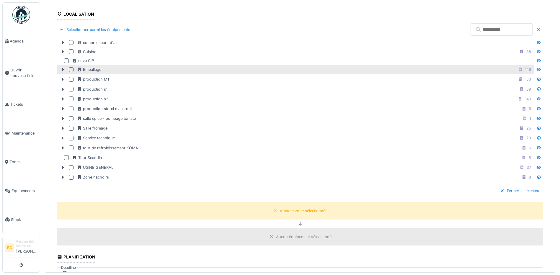
click at [113, 70] on div "Emballage 146" at bounding box center [305, 69] width 456 height 7
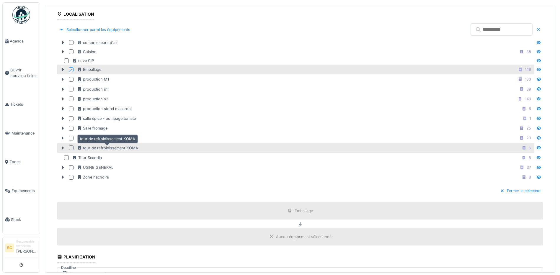
click at [106, 147] on div "tour de refroidissement KOMA" at bounding box center [107, 148] width 61 height 6
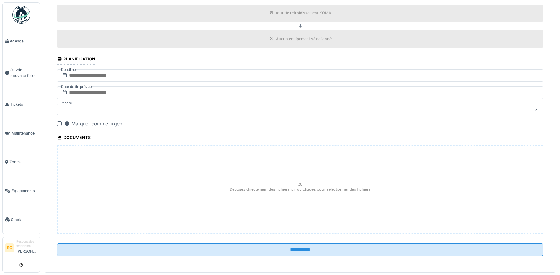
scroll to position [2, 0]
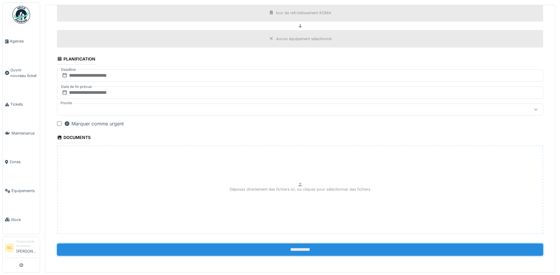
click at [303, 245] on input "**********" at bounding box center [300, 250] width 486 height 12
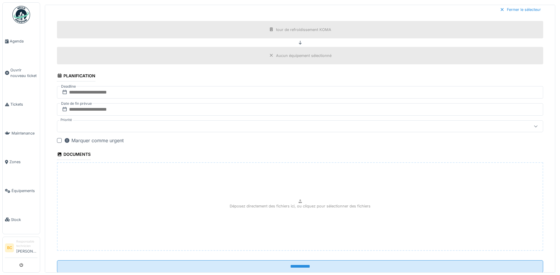
scroll to position [375, 0]
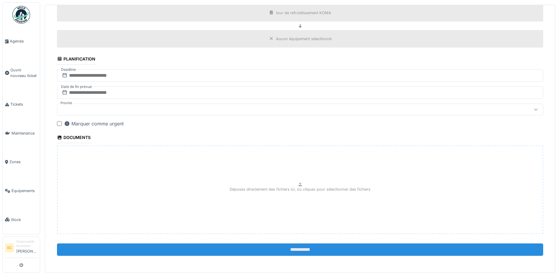
click at [284, 249] on input "**********" at bounding box center [300, 250] width 486 height 12
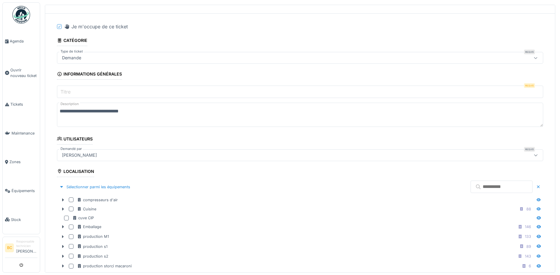
scroll to position [12, 0]
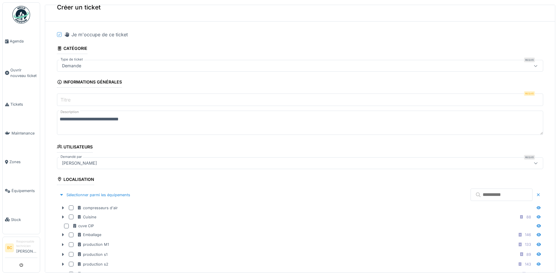
click at [71, 97] on label "Titre" at bounding box center [65, 99] width 12 height 7
click at [71, 97] on input "Titre" at bounding box center [300, 100] width 486 height 12
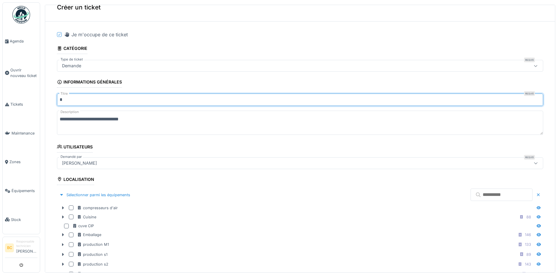
type input "****"
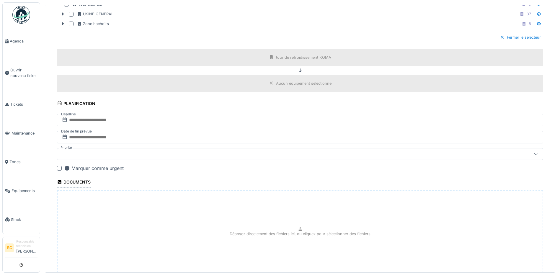
scroll to position [375, 0]
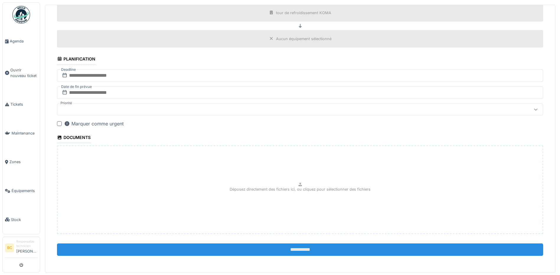
click at [282, 249] on input "**********" at bounding box center [300, 250] width 486 height 12
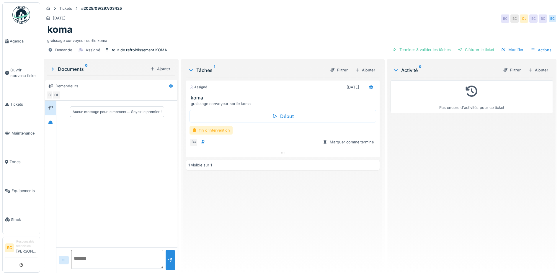
click at [210, 128] on div "fin d'intervention" at bounding box center [211, 130] width 43 height 9
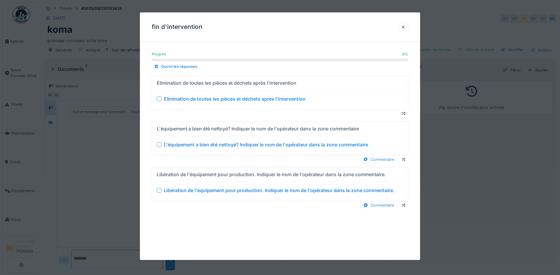
click at [224, 100] on div "Elimination de toutes les pièces et déchets après l'intervention" at bounding box center [235, 98] width 142 height 7
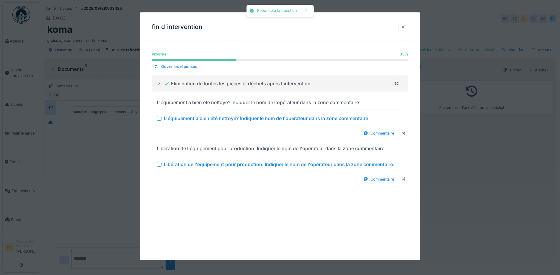
click at [240, 120] on div "L'équipement a bien été nettoyé? Indiquer le nom de l'opérateur dans la zone co…" at bounding box center [266, 118] width 204 height 7
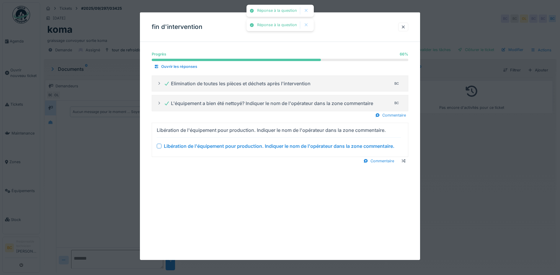
drag, startPoint x: 257, startPoint y: 148, endPoint x: 281, endPoint y: 153, distance: 25.3
click at [257, 147] on div "Libération de l'équipement pour production. Indiquer le nom de l'opérateur dans…" at bounding box center [279, 146] width 231 height 7
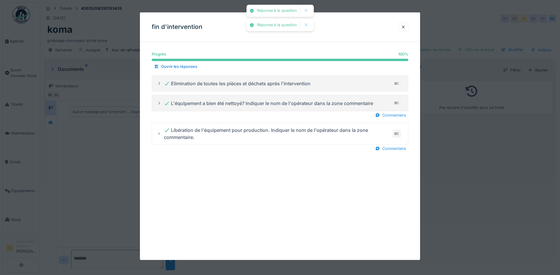
drag, startPoint x: 464, startPoint y: 163, endPoint x: 417, endPoint y: 165, distance: 47.3
click at [465, 163] on div at bounding box center [280, 137] width 560 height 275
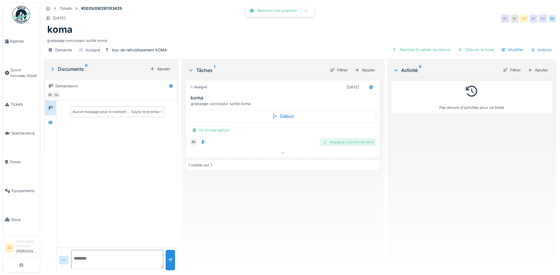
click at [353, 145] on div "Marquer comme terminé" at bounding box center [348, 142] width 56 height 8
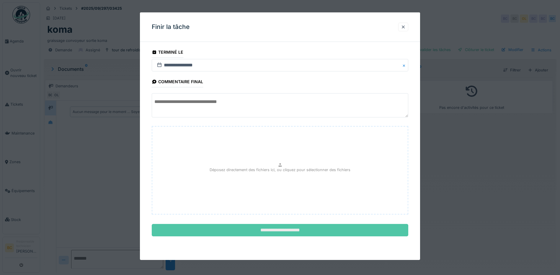
click at [287, 229] on input "**********" at bounding box center [280, 230] width 257 height 12
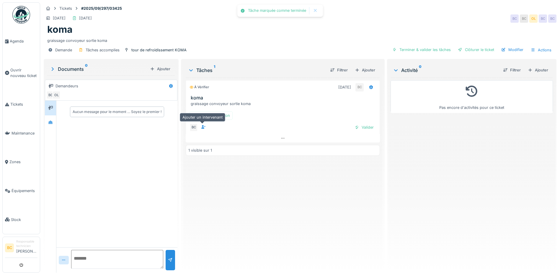
click at [202, 129] on icon at bounding box center [204, 127] width 4 height 4
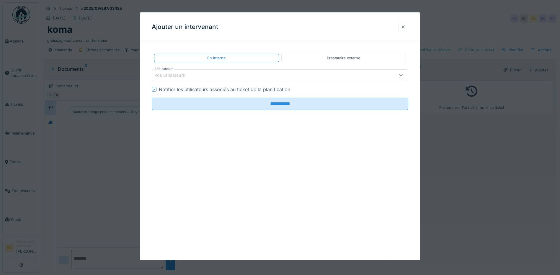
click at [403, 75] on icon at bounding box center [400, 75] width 5 height 4
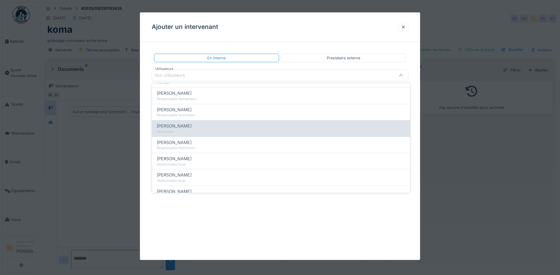
scroll to position [207, 0]
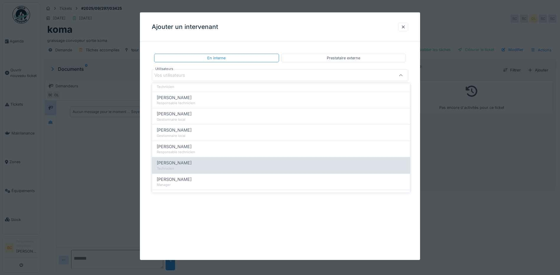
click at [196, 162] on div "[PERSON_NAME]" at bounding box center [281, 163] width 249 height 6
type input "*****"
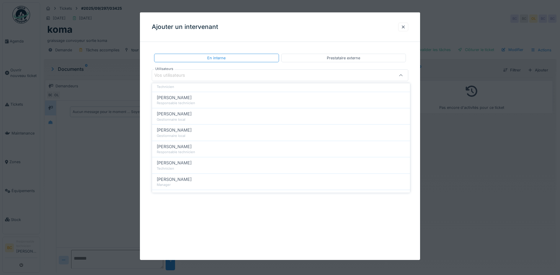
scroll to position [0, 0]
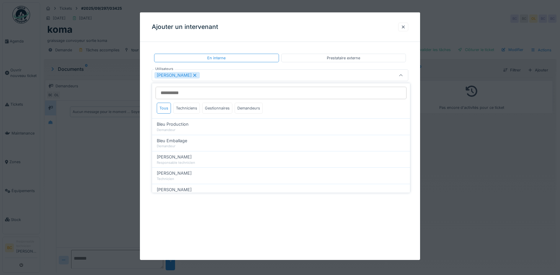
click at [403, 75] on icon at bounding box center [400, 75] width 5 height 4
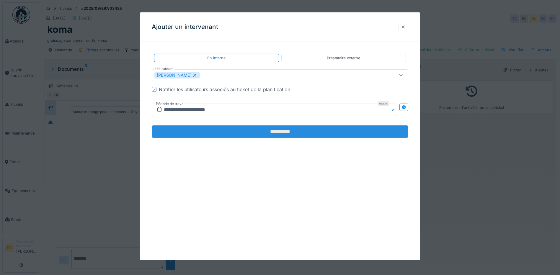
click at [274, 134] on input "**********" at bounding box center [280, 131] width 257 height 12
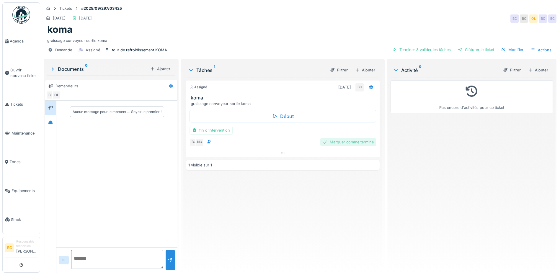
click at [351, 141] on div "Marquer comme terminé" at bounding box center [348, 142] width 56 height 8
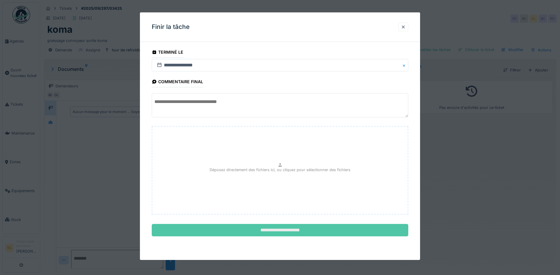
click at [293, 231] on input "**********" at bounding box center [280, 230] width 257 height 12
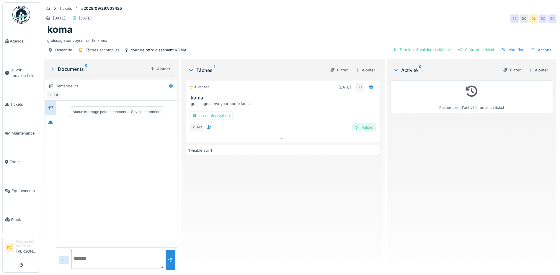
click at [365, 124] on div "Valider" at bounding box center [364, 127] width 24 height 8
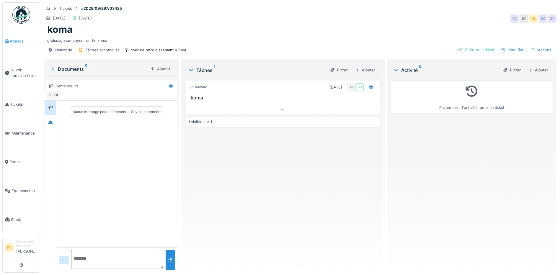
click at [15, 40] on span "Agenda" at bounding box center [24, 41] width 28 height 6
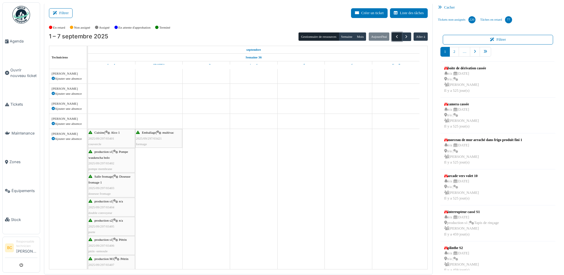
click at [396, 36] on span "button" at bounding box center [397, 36] width 5 height 5
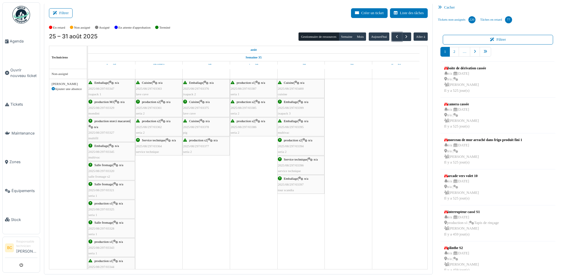
click at [152, 121] on span "production s2" at bounding box center [151, 121] width 18 height 4
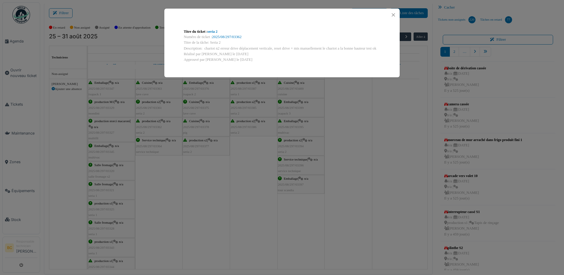
drag, startPoint x: 204, startPoint y: 50, endPoint x: 381, endPoint y: 48, distance: 177.1
click at [381, 48] on div "Titre du ticket : seria 2 Numéro de ticket : 2025/08/297/03362 Titre de la tâch…" at bounding box center [282, 45] width 206 height 43
copy div "chariot n2 erreur drive déplacement verticale, reset drive + mis manuellement l…"
click at [14, 69] on div "Titre du ticket : seria 2 Numéro de ticket : 2025/08/297/03362 Titre de la tâch…" at bounding box center [282, 137] width 564 height 275
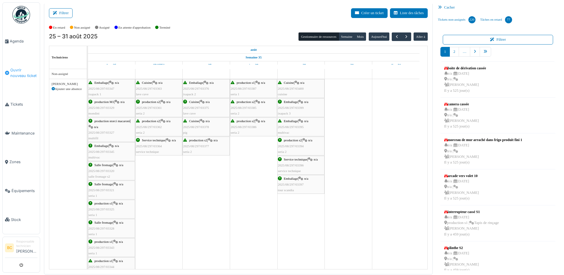
click at [14, 69] on span "Ouvrir nouveau ticket" at bounding box center [23, 72] width 27 height 11
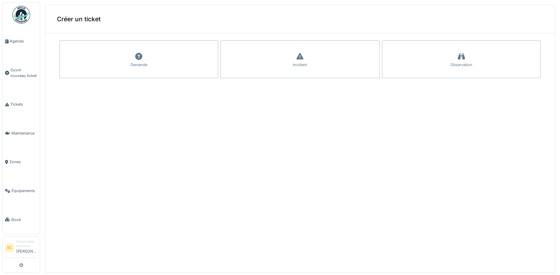
click at [270, 56] on div "Incident" at bounding box center [299, 59] width 159 height 38
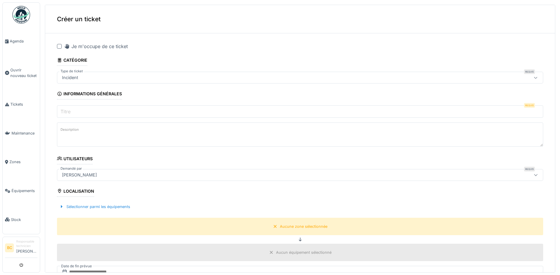
click at [61, 45] on div at bounding box center [59, 46] width 5 height 5
click at [74, 107] on input "Titre" at bounding box center [300, 111] width 486 height 12
type input "*******"
click at [83, 133] on textarea "Description" at bounding box center [300, 134] width 486 height 24
paste textarea "**********"
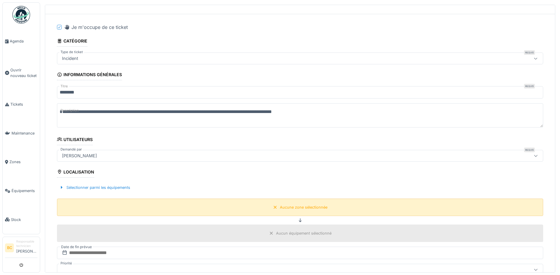
scroll to position [30, 0]
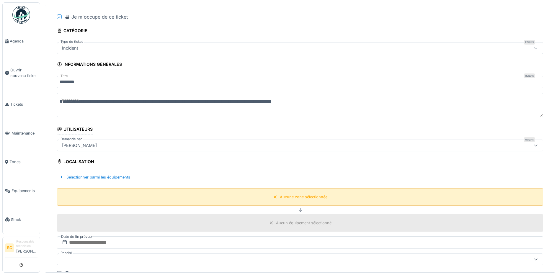
type textarea "**********"
click at [280, 197] on div "Aucune zone sélectionnée" at bounding box center [304, 197] width 48 height 6
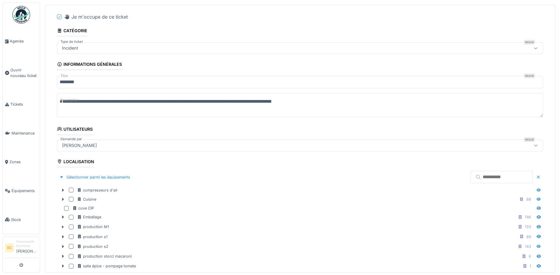
scroll to position [118, 0]
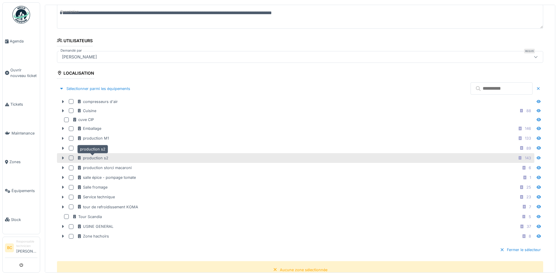
drag, startPoint x: 96, startPoint y: 157, endPoint x: 133, endPoint y: 155, distance: 36.6
click at [97, 157] on div "production s2" at bounding box center [92, 158] width 31 height 6
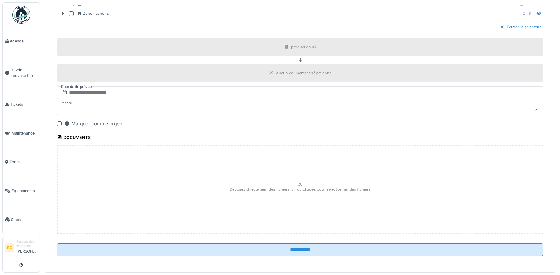
scroll to position [2, 0]
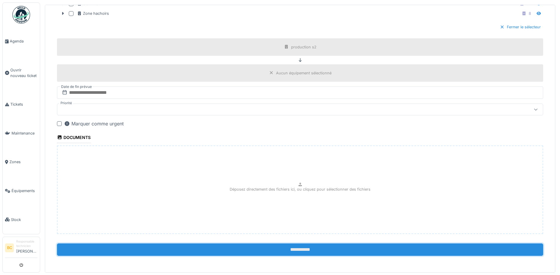
click at [295, 249] on input "**********" at bounding box center [300, 250] width 486 height 12
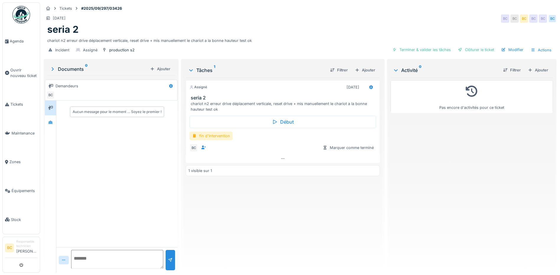
click at [215, 136] on div "fin d'intervention" at bounding box center [211, 136] width 43 height 9
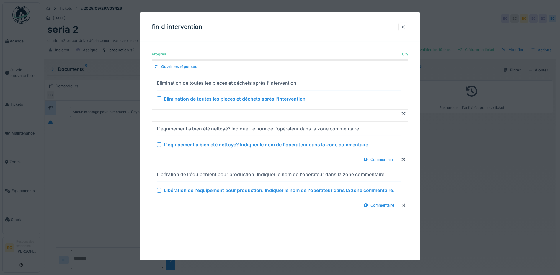
click at [217, 98] on div "Elimination de toutes les pièces et déchets après l'intervention" at bounding box center [235, 98] width 142 height 7
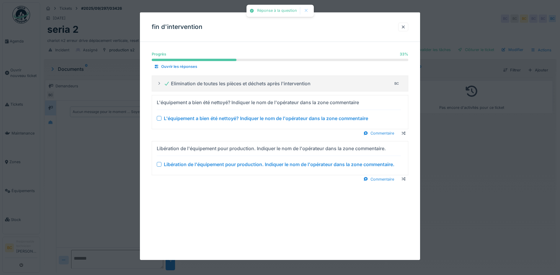
click at [220, 117] on div "L'équipement a bien été nettoyé? Indiquer le nom de l'opérateur dans la zone co…" at bounding box center [266, 118] width 204 height 7
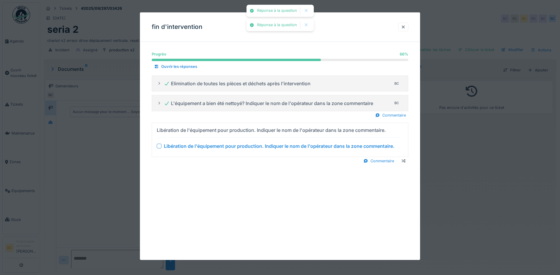
click at [232, 146] on div "Libération de l'équipement pour production. Indiquer le nom de l'opérateur dans…" at bounding box center [279, 146] width 231 height 7
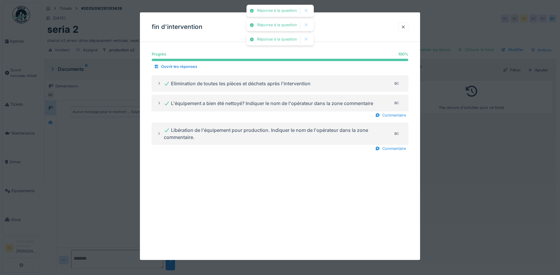
click at [447, 162] on div at bounding box center [280, 137] width 560 height 275
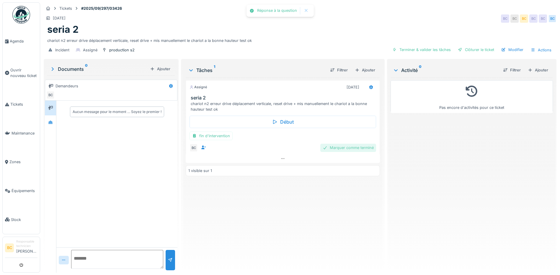
click at [337, 149] on div "Marquer comme terminé" at bounding box center [348, 148] width 56 height 8
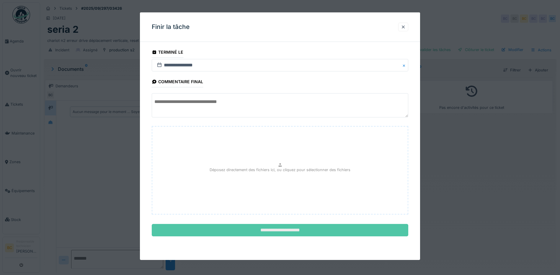
click at [296, 228] on input "**********" at bounding box center [280, 230] width 257 height 12
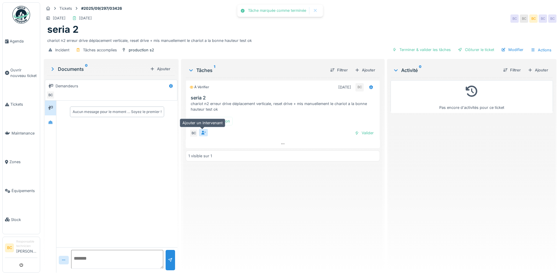
click at [202, 131] on icon at bounding box center [204, 133] width 4 height 4
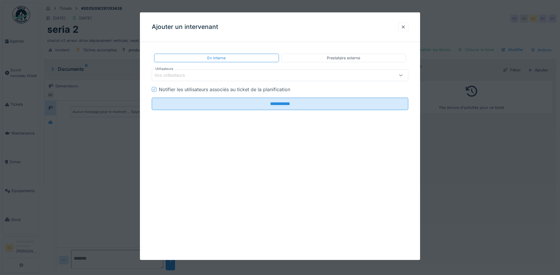
click at [401, 73] on icon at bounding box center [400, 75] width 5 height 4
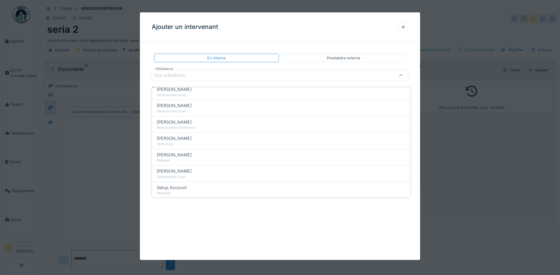
scroll to position [236, 0]
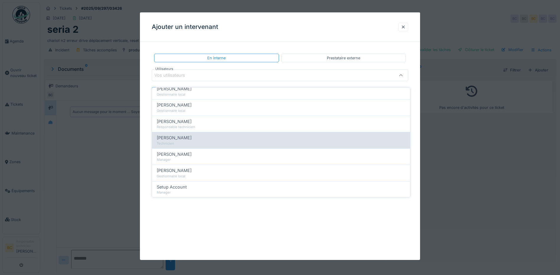
click at [180, 136] on span "Nouha Conte" at bounding box center [174, 138] width 35 height 6
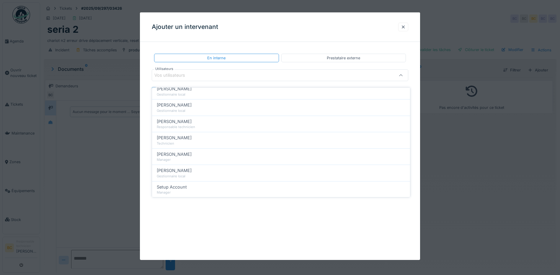
type input "*****"
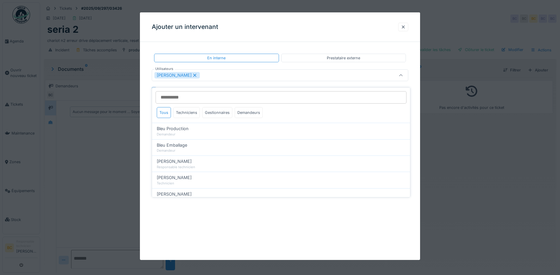
click at [443, 124] on div at bounding box center [280, 137] width 560 height 275
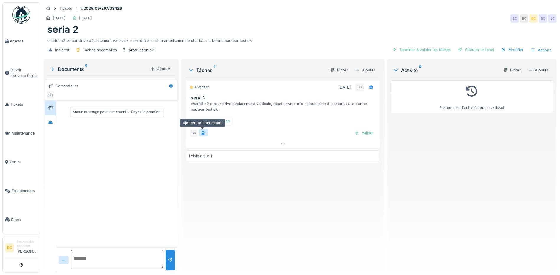
click at [203, 131] on icon at bounding box center [203, 133] width 5 height 4
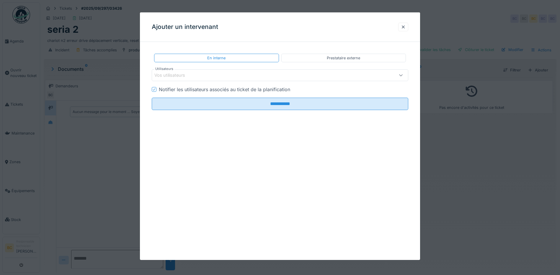
click at [400, 76] on div at bounding box center [401, 75] width 14 height 11
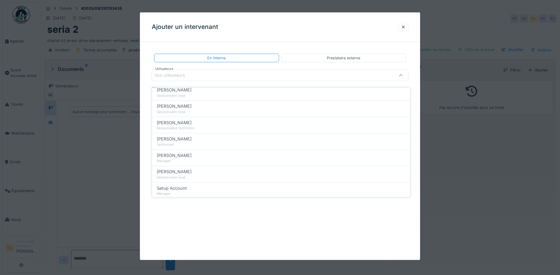
scroll to position [266, 0]
click at [169, 105] on span "Nouha Conte" at bounding box center [174, 108] width 35 height 6
type input "*****"
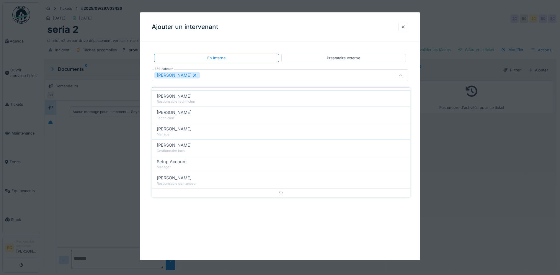
scroll to position [0, 0]
click at [403, 74] on icon at bounding box center [400, 75] width 5 height 4
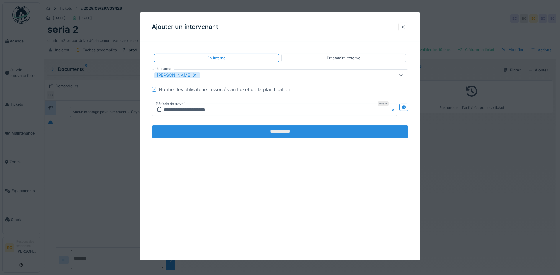
click at [302, 129] on input "**********" at bounding box center [280, 131] width 257 height 12
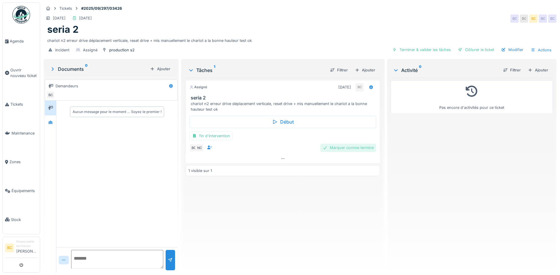
click at [353, 144] on div "Marquer comme terminé" at bounding box center [348, 148] width 56 height 8
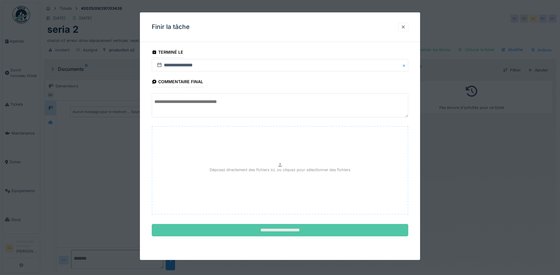
click at [302, 228] on input "**********" at bounding box center [280, 230] width 257 height 12
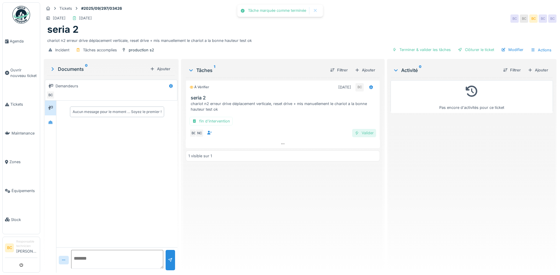
click at [369, 129] on div "Valider" at bounding box center [364, 133] width 24 height 8
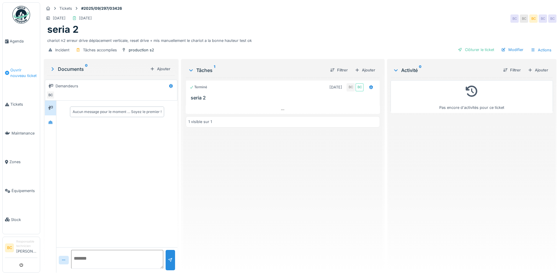
click at [18, 68] on span "Ouvrir nouveau ticket" at bounding box center [23, 72] width 27 height 11
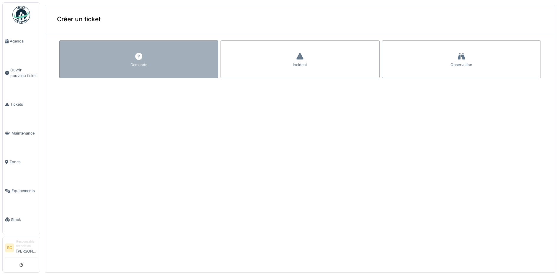
click at [111, 57] on div "Demande" at bounding box center [138, 59] width 159 height 38
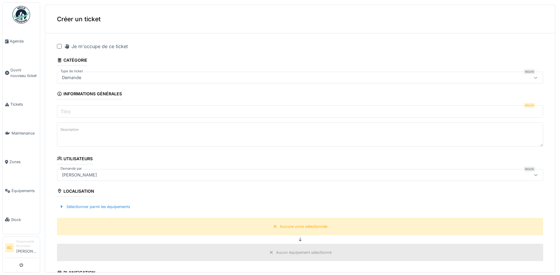
click at [60, 46] on div at bounding box center [59, 46] width 5 height 5
click at [73, 111] on input "Titre" at bounding box center [300, 111] width 486 height 12
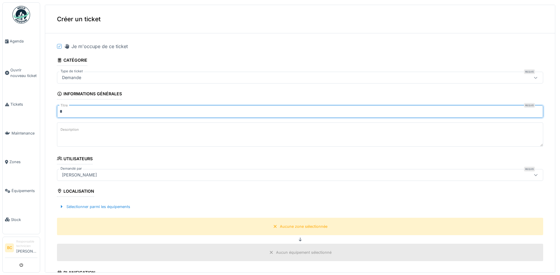
type input "**********"
click at [70, 133] on label "Description" at bounding box center [69, 129] width 21 height 7
click at [70, 133] on textarea "Description" at bounding box center [300, 134] width 486 height 24
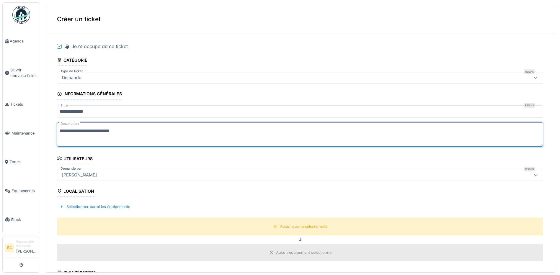
type textarea "**********"
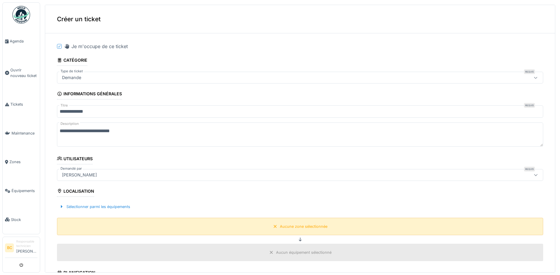
click at [291, 226] on div "Aucune zone sélectionnée" at bounding box center [304, 227] width 48 height 6
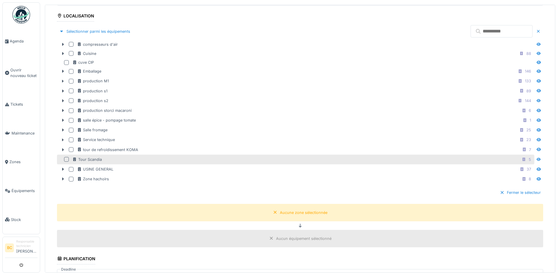
scroll to position [177, 0]
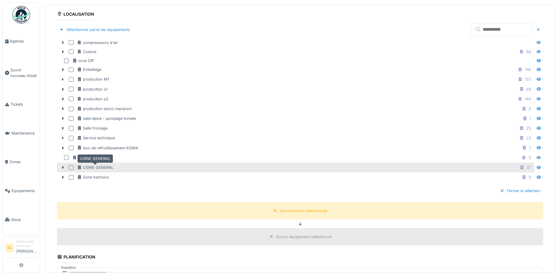
click at [107, 167] on div "USINE GENERAL" at bounding box center [95, 168] width 36 height 6
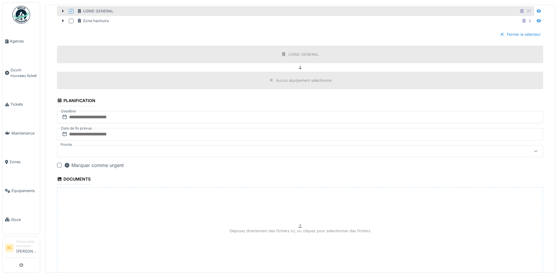
scroll to position [375, 0]
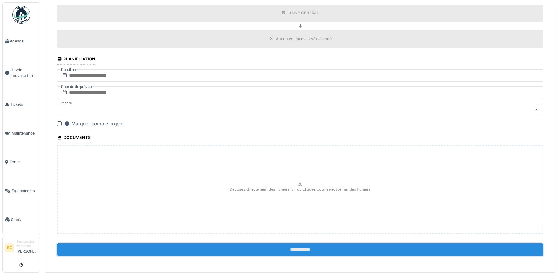
click at [293, 249] on input "**********" at bounding box center [300, 250] width 486 height 12
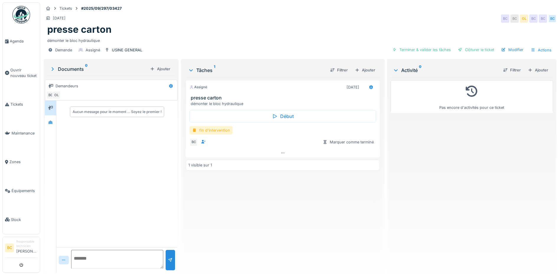
click at [215, 128] on div "fin d'intervention" at bounding box center [211, 130] width 43 height 9
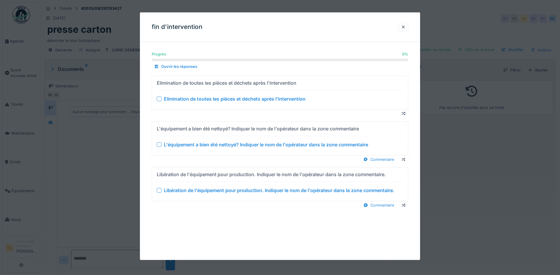
click at [213, 99] on div "Elimination de toutes les pièces et déchets après l'intervention" at bounding box center [235, 98] width 142 height 7
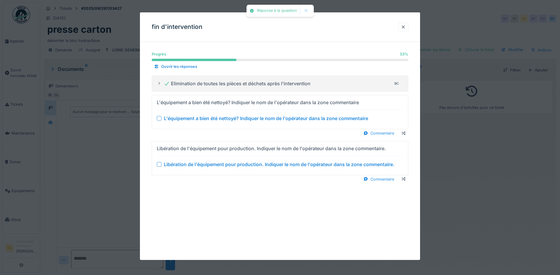
click at [220, 118] on div "L'équipement a bien été nettoyé? Indiquer le nom de l'opérateur dans la zone co…" at bounding box center [266, 118] width 204 height 7
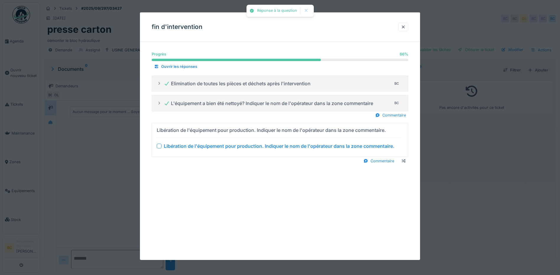
click at [233, 146] on div "Libération de l'équipement pour production. Indiquer le nom de l'opérateur dans…" at bounding box center [279, 146] width 231 height 7
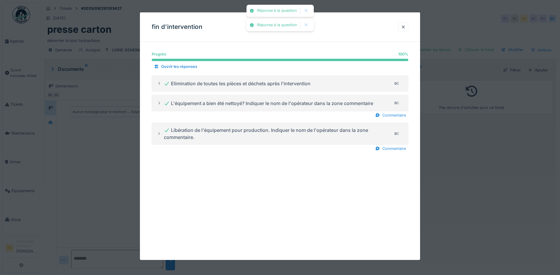
click at [461, 153] on div at bounding box center [280, 137] width 560 height 275
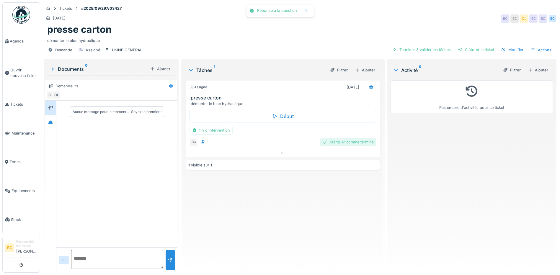
click at [360, 142] on div "Marquer comme terminé" at bounding box center [348, 142] width 56 height 8
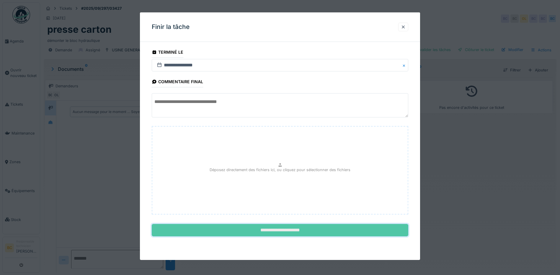
click at [290, 231] on input "**********" at bounding box center [280, 230] width 257 height 12
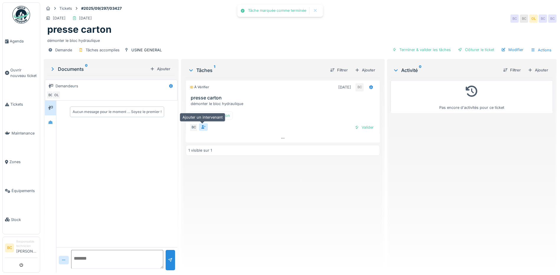
click at [201, 126] on icon at bounding box center [203, 127] width 5 height 4
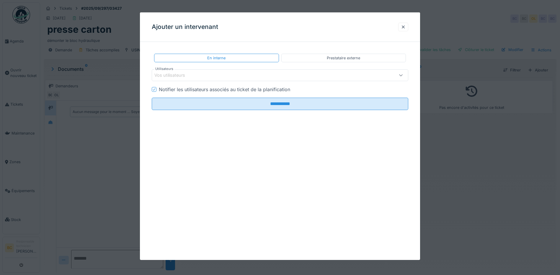
click at [403, 77] on icon at bounding box center [400, 75] width 5 height 4
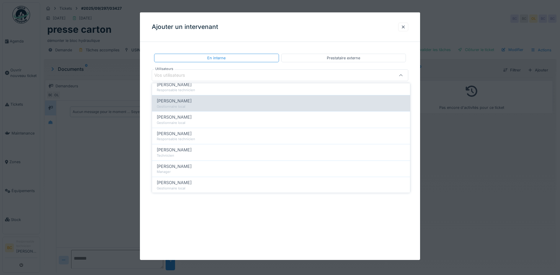
scroll to position [236, 0]
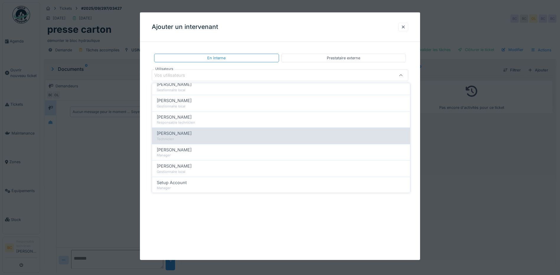
click at [190, 137] on div "Technicien" at bounding box center [281, 139] width 249 height 5
type input "*****"
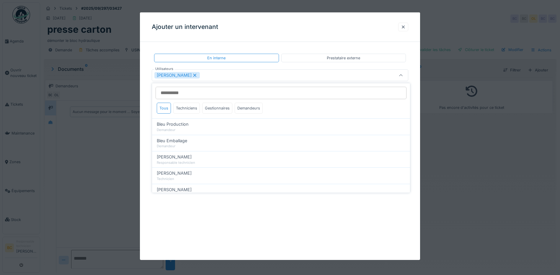
click at [401, 76] on icon at bounding box center [400, 75] width 5 height 4
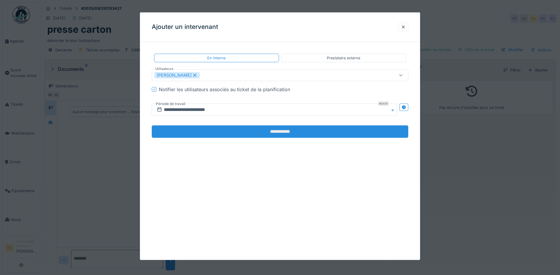
click at [284, 131] on input "**********" at bounding box center [280, 131] width 257 height 12
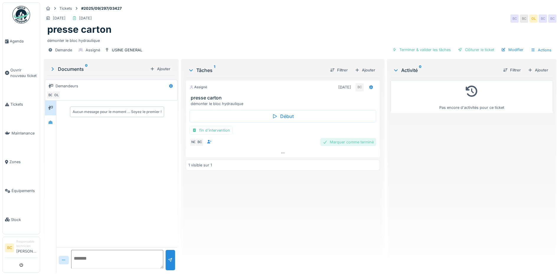
click at [337, 141] on div "Marquer comme terminé" at bounding box center [348, 142] width 56 height 8
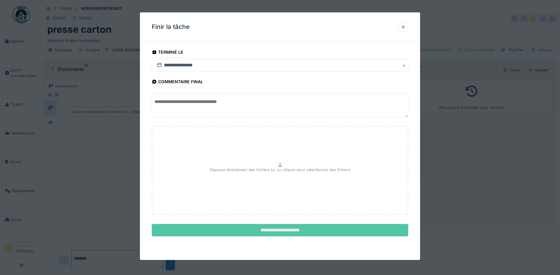
click at [271, 231] on input "**********" at bounding box center [280, 230] width 257 height 12
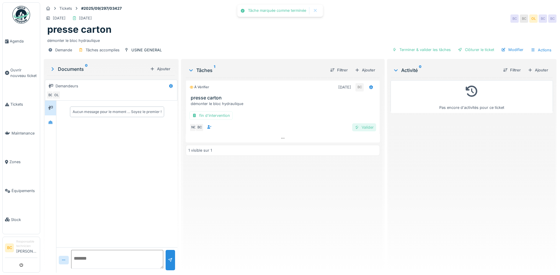
click at [362, 127] on div "Valider" at bounding box center [364, 127] width 24 height 8
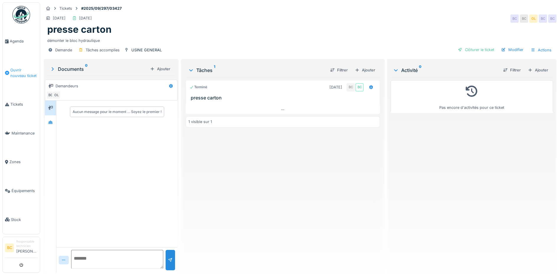
click at [20, 71] on span "Ouvrir nouveau ticket" at bounding box center [23, 72] width 27 height 11
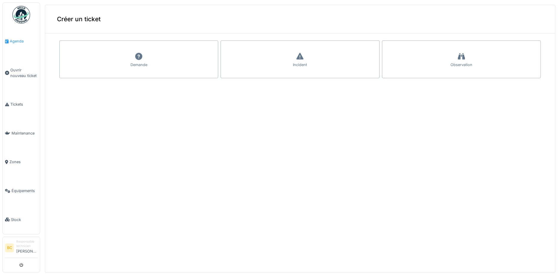
click at [18, 41] on span "Agenda" at bounding box center [24, 41] width 28 height 6
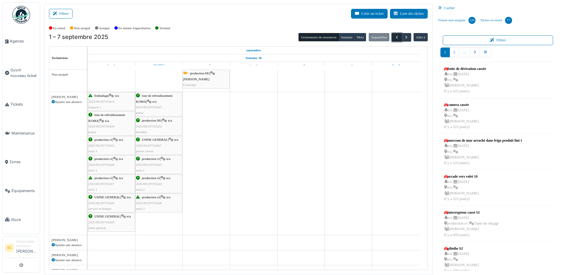
click at [395, 37] on span "button" at bounding box center [397, 37] width 5 height 5
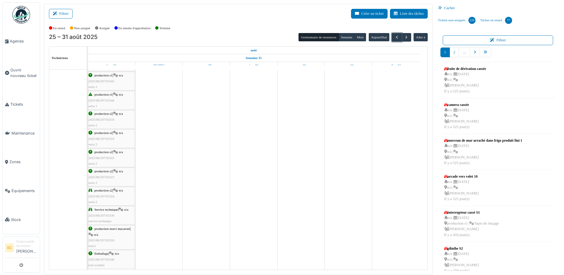
scroll to position [177, 0]
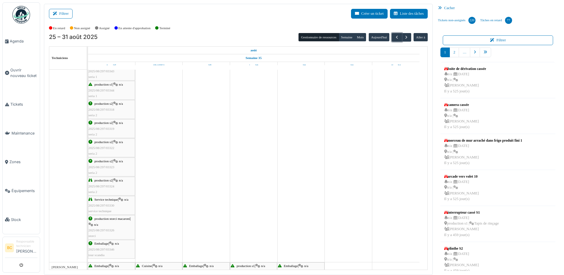
click at [99, 229] on span "2025/08/297/03326" at bounding box center [102, 230] width 26 height 4
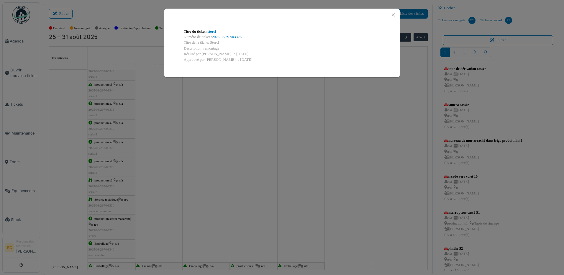
drag, startPoint x: 203, startPoint y: 48, endPoint x: 220, endPoint y: 47, distance: 17.1
click at [220, 47] on div "Description: remontage" at bounding box center [282, 49] width 197 height 6
copy div "remontage"
click at [18, 73] on div "Titre du ticket : storci Numéro de ticket : 2025/08/297/03326 Titre de la tâche…" at bounding box center [282, 137] width 564 height 275
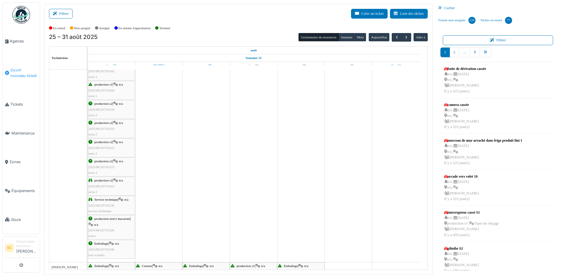
click at [18, 73] on span "Ouvrir nouveau ticket" at bounding box center [23, 72] width 27 height 11
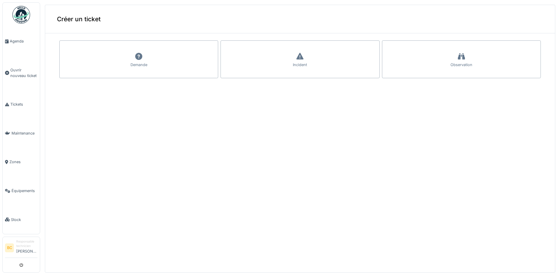
click at [130, 59] on div "Demande" at bounding box center [138, 59] width 159 height 38
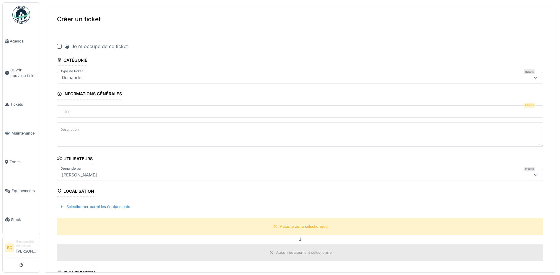
click at [60, 46] on div at bounding box center [59, 46] width 5 height 5
click at [72, 112] on label "Titre" at bounding box center [65, 111] width 12 height 7
click at [72, 112] on input "Titre" at bounding box center [300, 111] width 486 height 12
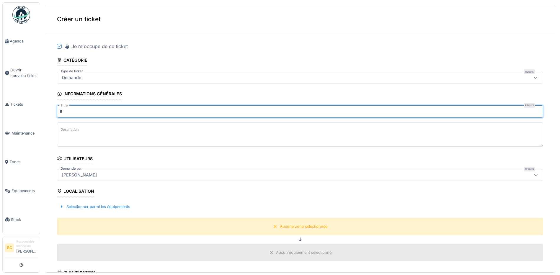
type input "*******"
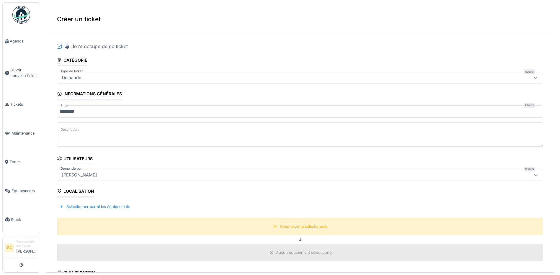
click at [72, 134] on textarea "Description" at bounding box center [300, 134] width 486 height 24
paste textarea "*********"
type textarea "*********"
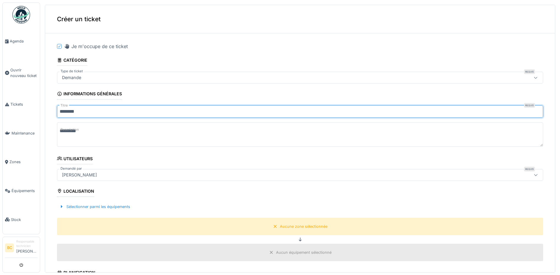
click at [74, 112] on input "*******" at bounding box center [300, 111] width 486 height 12
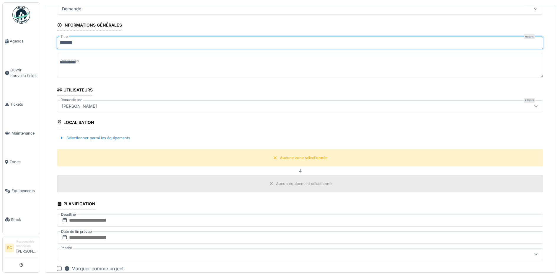
scroll to position [66, 0]
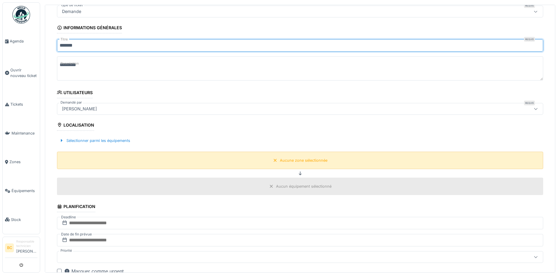
type input "******"
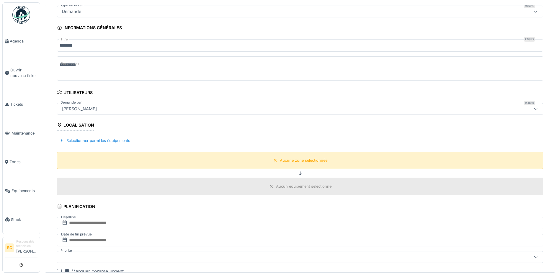
click at [291, 161] on div "Aucune zone sélectionnée" at bounding box center [304, 161] width 48 height 6
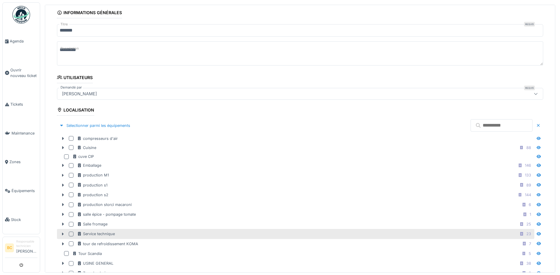
scroll to position [96, 0]
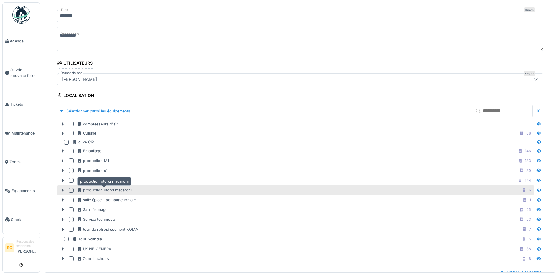
click at [126, 189] on div "production storci macaroni" at bounding box center [104, 190] width 55 height 6
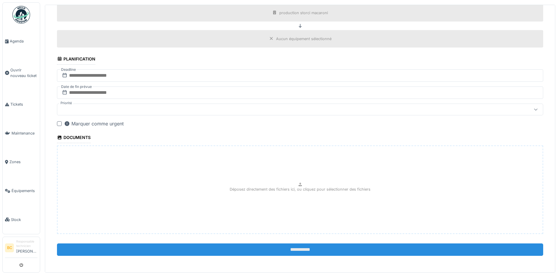
scroll to position [2, 0]
click at [290, 246] on input "**********" at bounding box center [300, 250] width 486 height 12
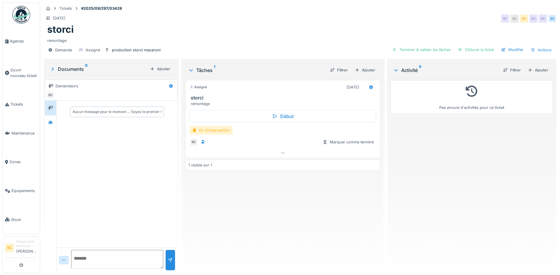
click at [220, 129] on div "fin d'intervention" at bounding box center [211, 130] width 43 height 9
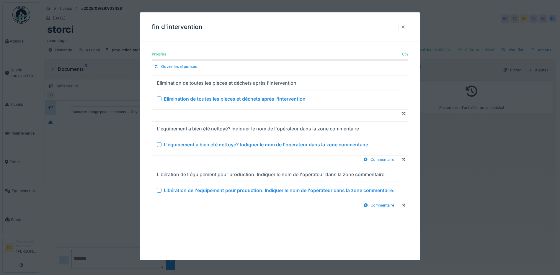
click at [226, 95] on div "Elimination de toutes les pièces et déchets après l'intervention" at bounding box center [235, 98] width 142 height 7
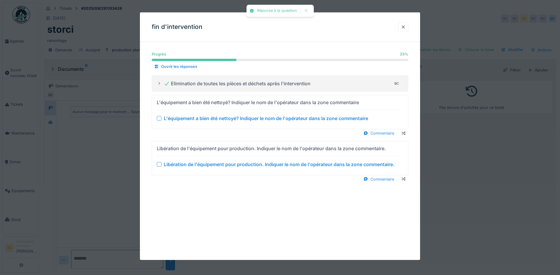
click at [237, 119] on div "L'équipement a bien été nettoyé? Indiquer le nom de l'opérateur dans la zone co…" at bounding box center [266, 118] width 204 height 7
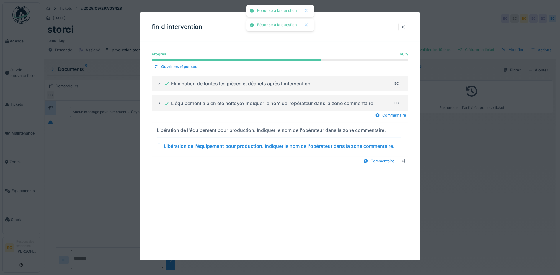
click at [246, 144] on div "Libération de l'équipement pour production. Indiquer le nom de l'opérateur dans…" at bounding box center [279, 146] width 231 height 7
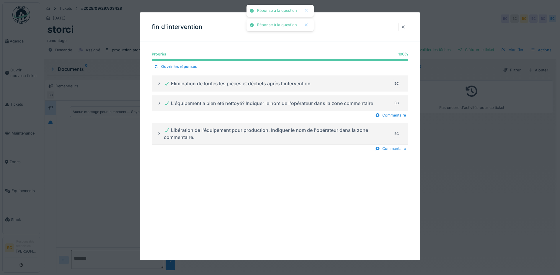
click at [473, 175] on div at bounding box center [280, 137] width 560 height 275
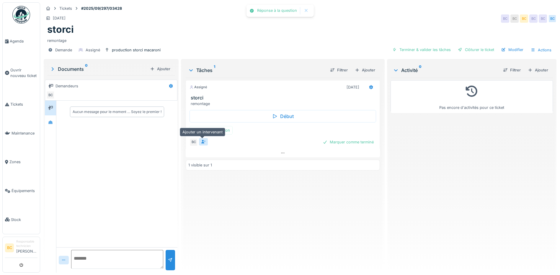
click at [201, 142] on icon at bounding box center [203, 142] width 5 height 4
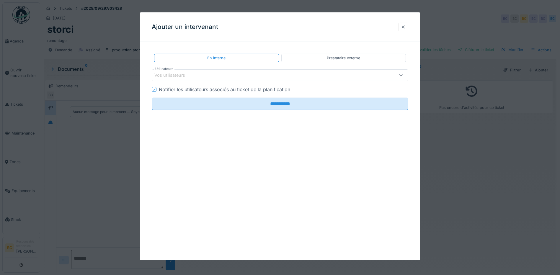
click at [401, 76] on icon at bounding box center [400, 75] width 5 height 4
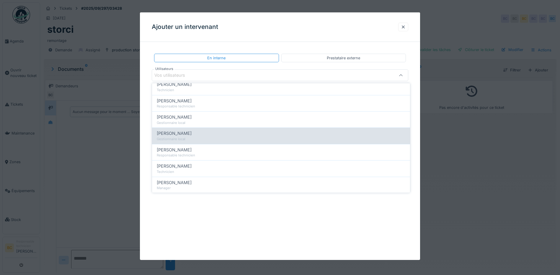
scroll to position [236, 0]
click at [177, 138] on div "Technicien" at bounding box center [281, 139] width 249 height 5
type input "*****"
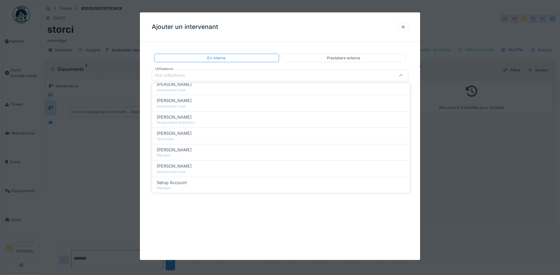
scroll to position [0, 0]
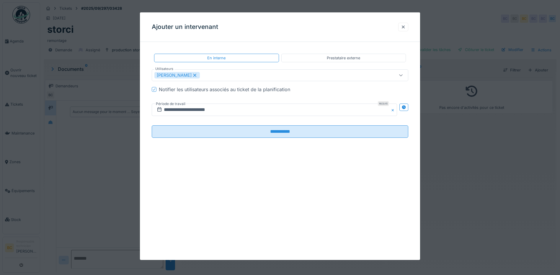
click at [460, 146] on div at bounding box center [280, 137] width 560 height 275
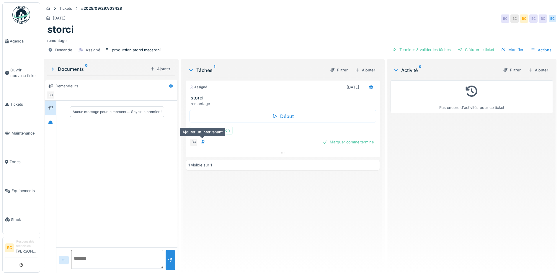
click at [203, 141] on icon at bounding box center [203, 142] width 5 height 4
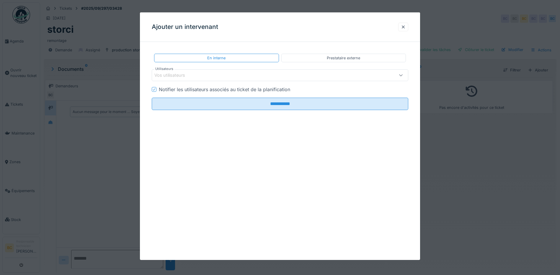
click at [403, 75] on icon at bounding box center [400, 75] width 5 height 4
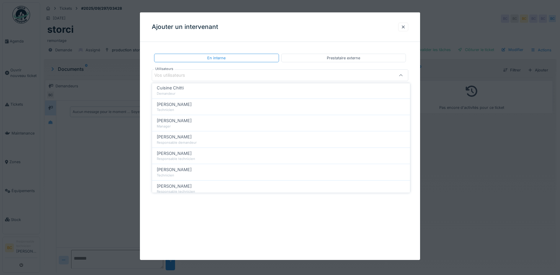
scroll to position [236, 0]
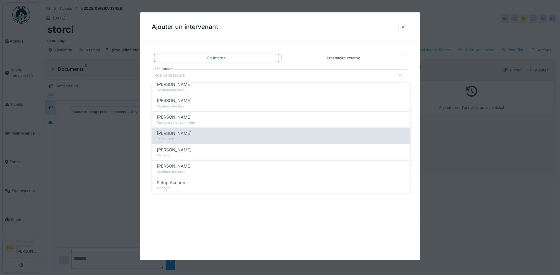
click at [175, 135] on span "[PERSON_NAME]" at bounding box center [174, 133] width 35 height 6
type input "*****"
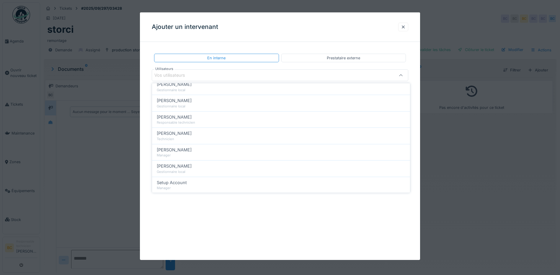
scroll to position [0, 0]
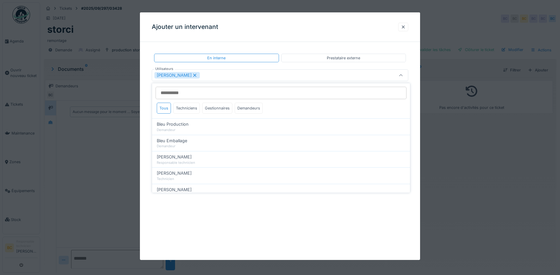
click at [403, 76] on icon at bounding box center [400, 75] width 5 height 4
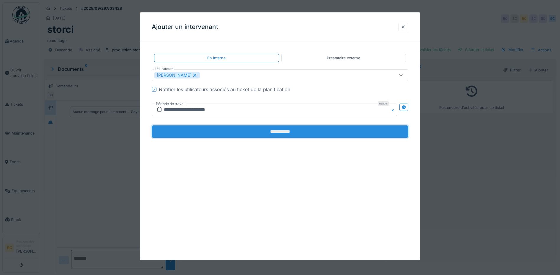
click at [279, 132] on input "**********" at bounding box center [280, 131] width 257 height 12
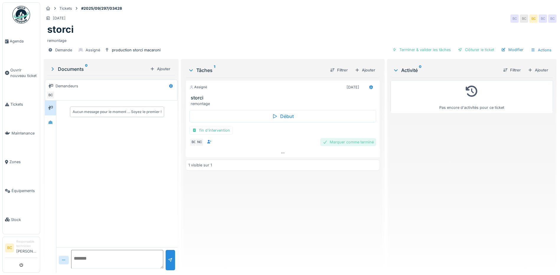
click at [337, 141] on div "Marquer comme terminé" at bounding box center [348, 142] width 56 height 8
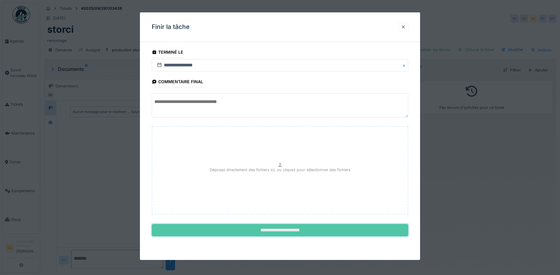
click at [292, 229] on input "**********" at bounding box center [280, 230] width 257 height 12
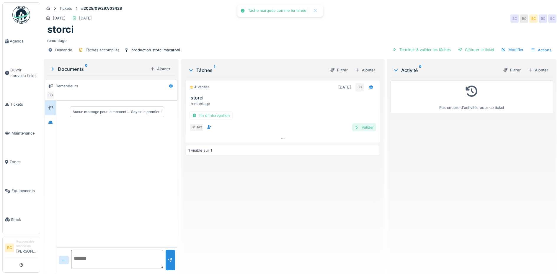
click at [363, 125] on div "Valider" at bounding box center [364, 127] width 24 height 8
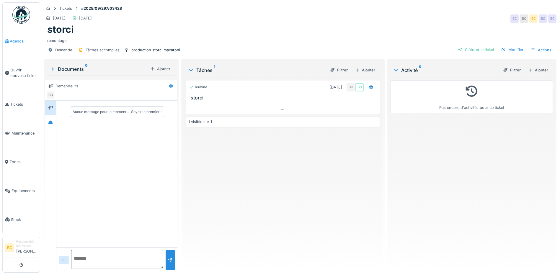
click at [15, 40] on span "Agenda" at bounding box center [24, 41] width 28 height 6
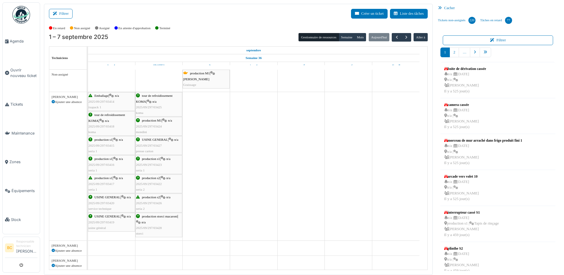
click at [152, 126] on span "2025/09/297/03424" at bounding box center [149, 127] width 26 height 4
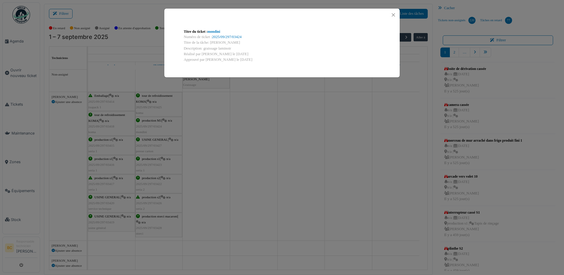
click at [152, 126] on div "Titre du ticket : mondini Numéro de ticket : 2025/09/297/03424 Titre de la tâch…" at bounding box center [282, 137] width 564 height 275
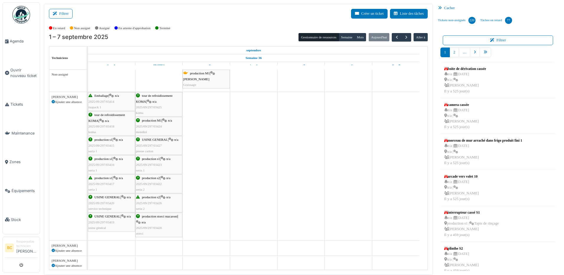
click at [150, 107] on span "2025/09/297/03425" at bounding box center [149, 107] width 26 height 4
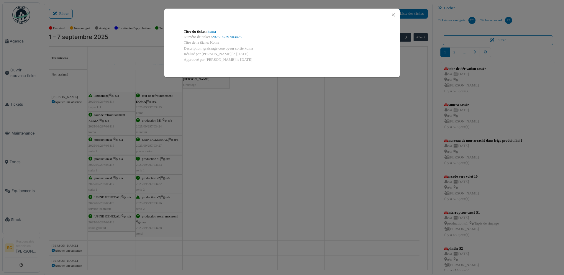
click at [150, 107] on div "Titre du ticket : koma Numéro de ticket : 2025/09/297/03425 Titre de la tâche: …" at bounding box center [282, 137] width 564 height 275
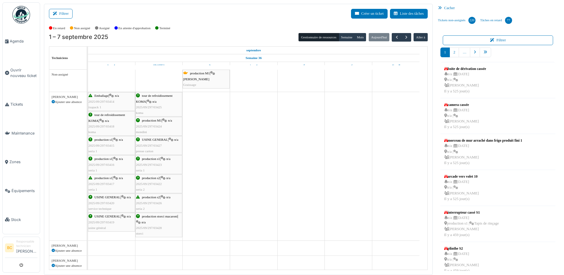
click at [146, 144] on span "2025/09/297/03427" at bounding box center [149, 146] width 26 height 4
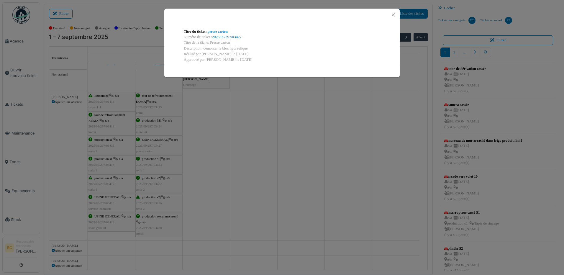
click at [146, 144] on div "Titre du ticket : presse carton Numéro de ticket : 2025/09/297/03427 Titre de l…" at bounding box center [282, 137] width 564 height 275
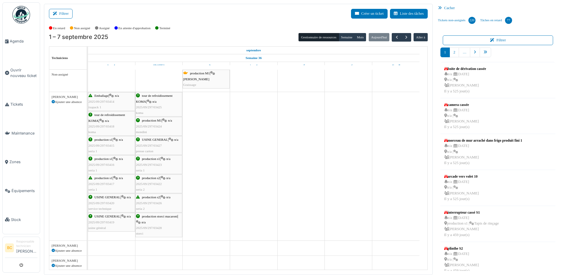
click at [145, 162] on div "production s1 | n/a 2025/09/297/03423 seria 1" at bounding box center [159, 164] width 46 height 17
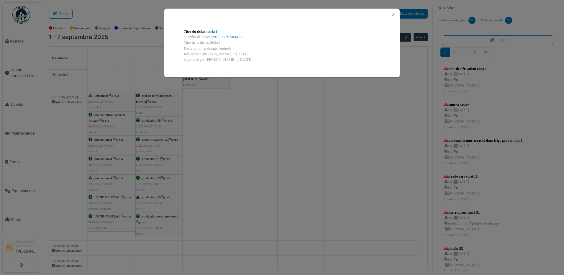
click at [145, 162] on div "Titre du ticket : seria 1 Numéro de ticket : 2025/09/297/03423 Titre de la tâch…" at bounding box center [282, 137] width 564 height 275
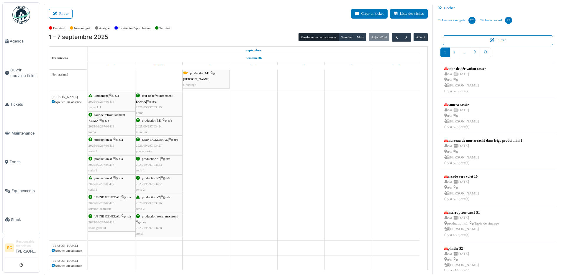
click at [146, 182] on div "production s2 | n/a 2025/09/297/03422 seria 2" at bounding box center [159, 183] width 46 height 17
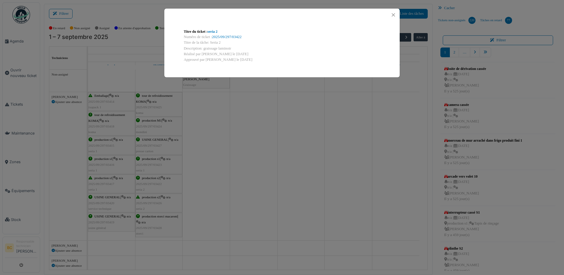
click at [146, 182] on div "Titre du ticket : seria 2 Numéro de ticket : 2025/09/297/03422 Titre de la tâch…" at bounding box center [282, 137] width 564 height 275
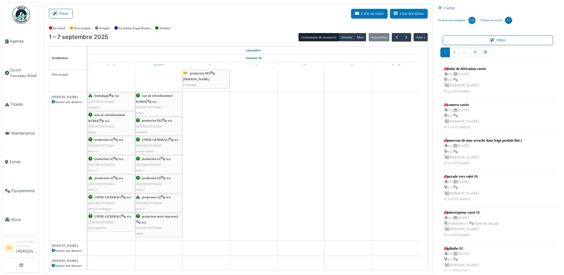
click at [147, 197] on span "production s2" at bounding box center [151, 197] width 18 height 4
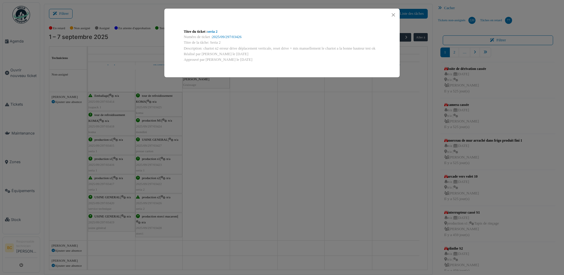
click at [147, 197] on div "Titre du ticket : seria 2 Numéro de ticket : 2025/09/297/03426 Titre de la tâch…" at bounding box center [282, 137] width 564 height 275
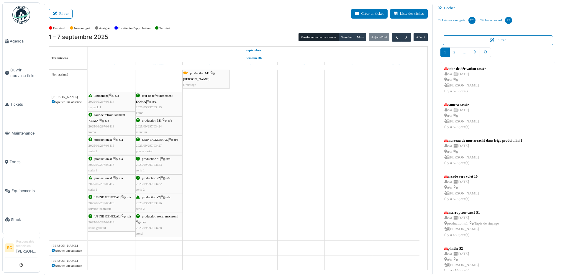
click at [147, 217] on span "production storci macaroni" at bounding box center [160, 217] width 36 height 4
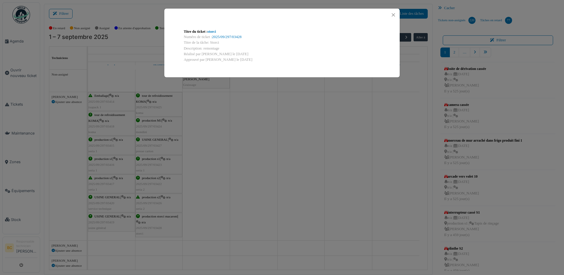
click at [147, 217] on div "Titre du ticket : storci Numéro de ticket : 2025/09/297/03428 Titre de la tâche…" at bounding box center [282, 137] width 564 height 275
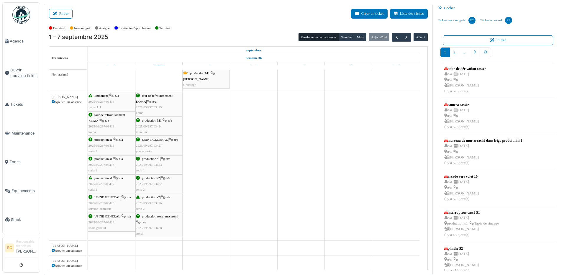
click at [141, 104] on div "tour de refroidissement KOMA | n/a 2025/09/297/03425 koma" at bounding box center [159, 104] width 46 height 23
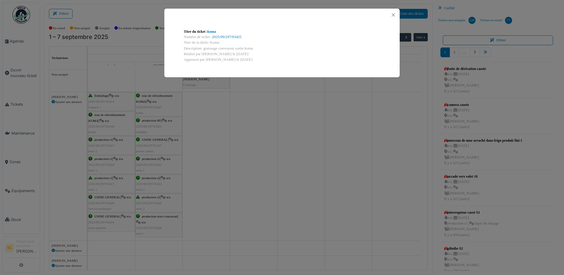
drag, startPoint x: 203, startPoint y: 48, endPoint x: 257, endPoint y: 51, distance: 54.4
click at [257, 51] on div "Description: graissage convoyeur sortie koma" at bounding box center [282, 49] width 197 height 6
drag, startPoint x: 257, startPoint y: 51, endPoint x: 248, endPoint y: 49, distance: 9.7
copy div "graissage convoyeur sortie koma"
click at [158, 124] on div "Titre du ticket : koma Numéro de ticket : 2025/09/297/03425 Titre de la tâche: …" at bounding box center [282, 137] width 564 height 275
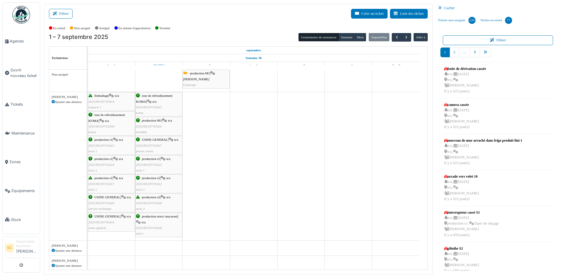
click at [149, 127] on span "2025/09/297/03424" at bounding box center [149, 127] width 26 height 4
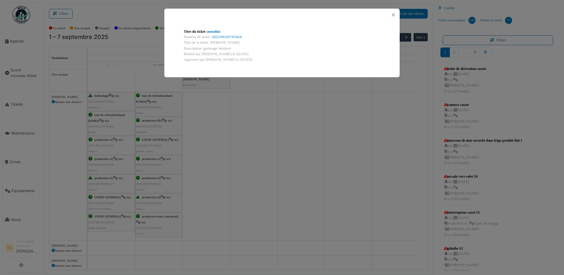
drag, startPoint x: 209, startPoint y: 42, endPoint x: 233, endPoint y: 48, distance: 24.6
click at [233, 48] on div "Titre du ticket : mondini Numéro de ticket : 2025/09/297/03424 Titre de la tâch…" at bounding box center [282, 45] width 206 height 43
drag, startPoint x: 233, startPoint y: 48, endPoint x: 220, endPoint y: 43, distance: 14.2
copy div "Mondini Description: graissage laminoir"
click at [211, 127] on div "Titre du ticket : mondini Numéro de ticket : 2025/09/297/03424 Titre de la tâch…" at bounding box center [282, 137] width 564 height 275
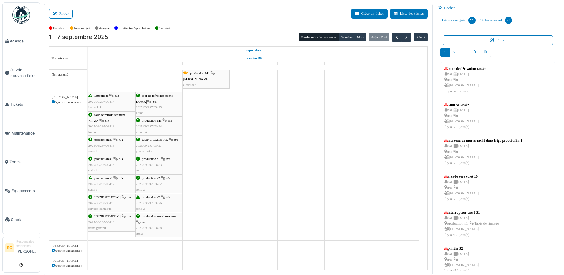
click at [151, 145] on span "2025/09/297/03427" at bounding box center [149, 146] width 26 height 4
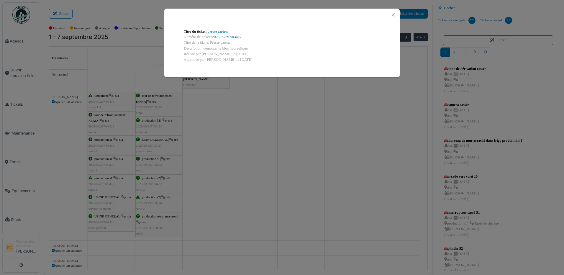
drag, startPoint x: 249, startPoint y: 46, endPoint x: 210, endPoint y: 41, distance: 39.3
click at [210, 41] on div "Titre du ticket : presse carton Numéro de ticket : 2025/09/297/03427 Titre de l…" at bounding box center [282, 45] width 206 height 43
copy div "Presse carton Description: démonter le bloc hydraulique"
click at [151, 165] on div "Titre du ticket : presse carton Numéro de ticket : 2025/09/297/03427 Titre de l…" at bounding box center [282, 137] width 564 height 275
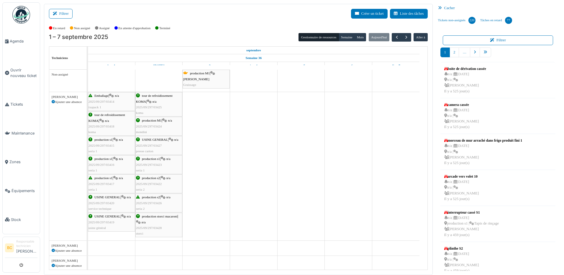
click at [151, 165] on span "2025/09/297/03423" at bounding box center [149, 165] width 26 height 4
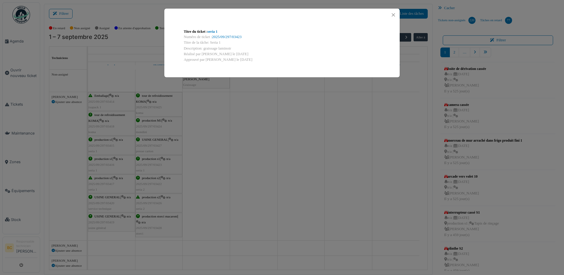
drag, startPoint x: 210, startPoint y: 41, endPoint x: 232, endPoint y: 48, distance: 23.4
click at [232, 48] on div "Titre du ticket : seria 1 Numéro de ticket : 2025/09/297/03423 Titre de la tâch…" at bounding box center [282, 45] width 206 height 43
copy div "Seria 1 Description: graissage laminoir"
click at [154, 183] on div "Titre du ticket : seria 1 Numéro de ticket : 2025/09/297/03423 Titre de la tâch…" at bounding box center [282, 137] width 564 height 275
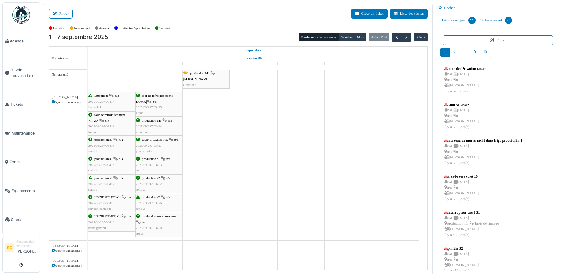
click at [154, 183] on span "2025/09/297/03422" at bounding box center [149, 184] width 26 height 4
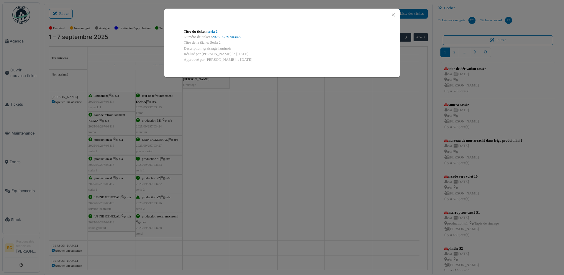
drag, startPoint x: 210, startPoint y: 42, endPoint x: 231, endPoint y: 49, distance: 22.0
click at [231, 49] on div "Titre du ticket : seria 2 Numéro de ticket : 2025/09/297/03422 Titre de la tâch…" at bounding box center [282, 45] width 206 height 43
copy div "Seria 2 Description: graissage laminoir"
click at [153, 201] on div "Titre du ticket : seria 2 Numéro de ticket : 2025/09/297/03422 Titre de la tâch…" at bounding box center [282, 137] width 564 height 275
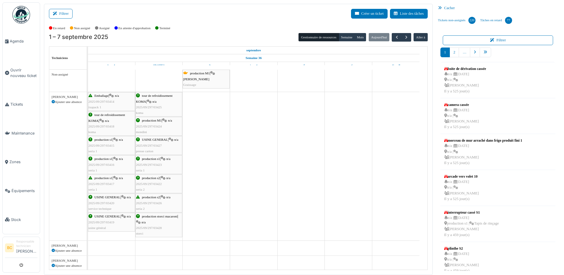
click at [153, 201] on span "2025/09/297/03426" at bounding box center [149, 203] width 26 height 4
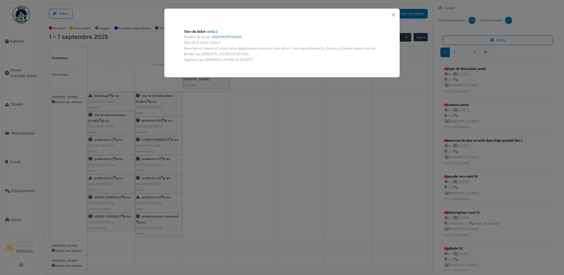
drag, startPoint x: 210, startPoint y: 41, endPoint x: 380, endPoint y: 48, distance: 170.4
click at [380, 48] on div "Titre du ticket : seria 2 Numéro de ticket : 2025/09/297/03426 Titre de la tâch…" at bounding box center [282, 45] width 206 height 43
copy div "Seria 2 Description: chariot n2 erreur drive déplacement verticale, reset drive…"
click at [153, 223] on div "Titre du ticket : seria 2 Numéro de ticket : 2025/09/297/03426 Titre de la tâch…" at bounding box center [282, 137] width 564 height 275
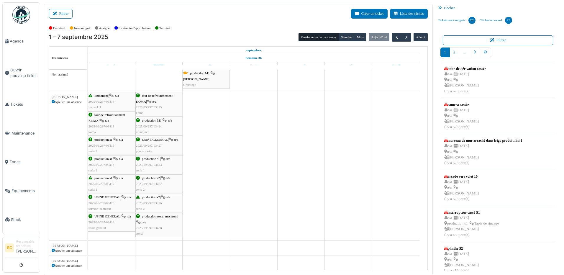
click at [153, 198] on span "production s2" at bounding box center [151, 197] width 18 height 4
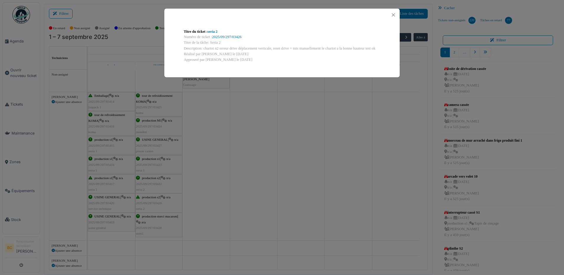
click at [152, 216] on div "Titre du ticket : seria 2 Numéro de ticket : 2025/09/297/03426 Titre de la tâch…" at bounding box center [282, 137] width 564 height 275
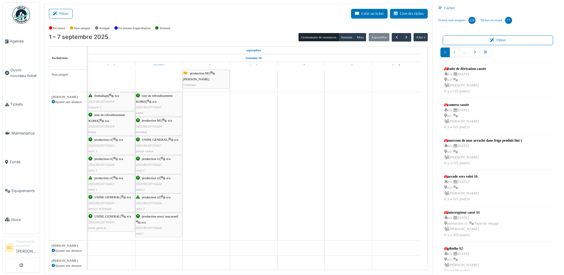
click at [152, 216] on span "production storci macaroni" at bounding box center [160, 217] width 36 height 4
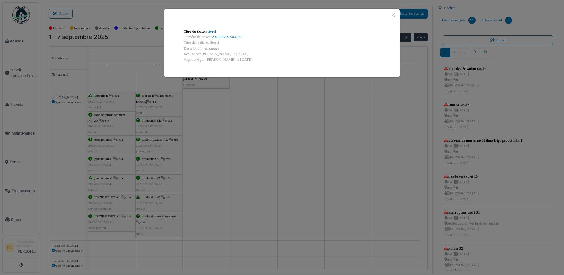
drag, startPoint x: 210, startPoint y: 41, endPoint x: 223, endPoint y: 47, distance: 14.3
click at [223, 47] on div "Titre du ticket : storci Numéro de ticket : 2025/09/297/03428 Titre de la tâche…" at bounding box center [282, 45] width 206 height 43
copy div "Storci Description: remontage"
click at [252, 138] on div "Titre du ticket : storci Numéro de ticket : 2025/09/297/03428 Titre de la tâche…" at bounding box center [282, 137] width 564 height 275
